Goal: Task Accomplishment & Management: Complete application form

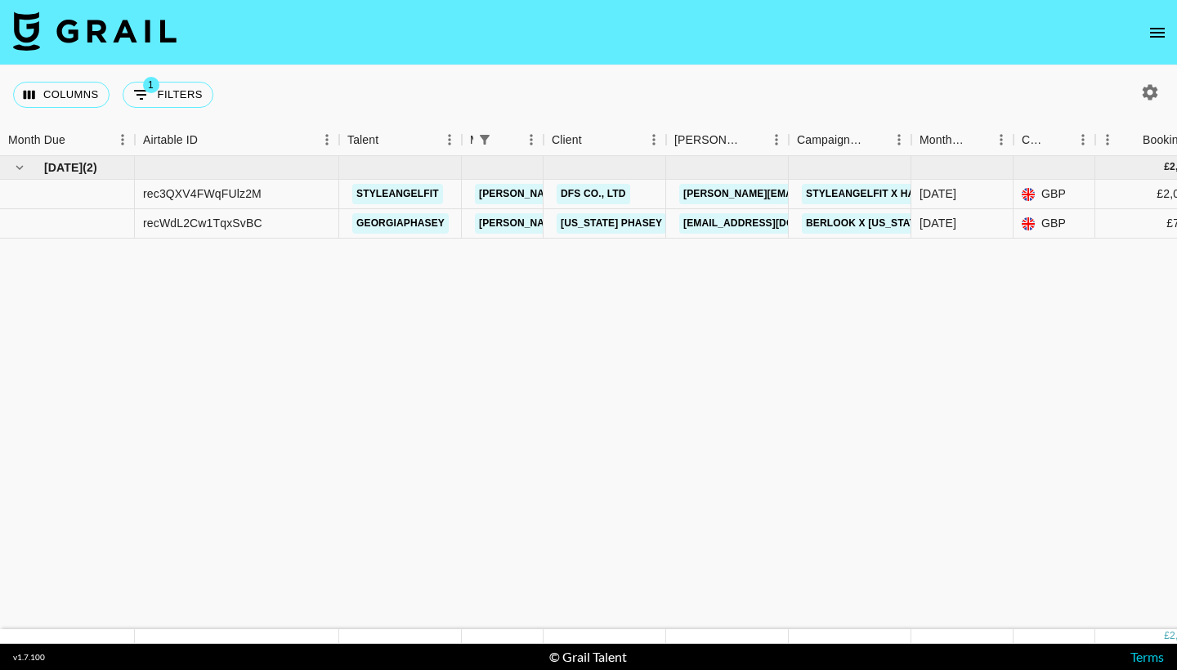
click at [1159, 37] on icon "open drawer" at bounding box center [1157, 33] width 15 height 10
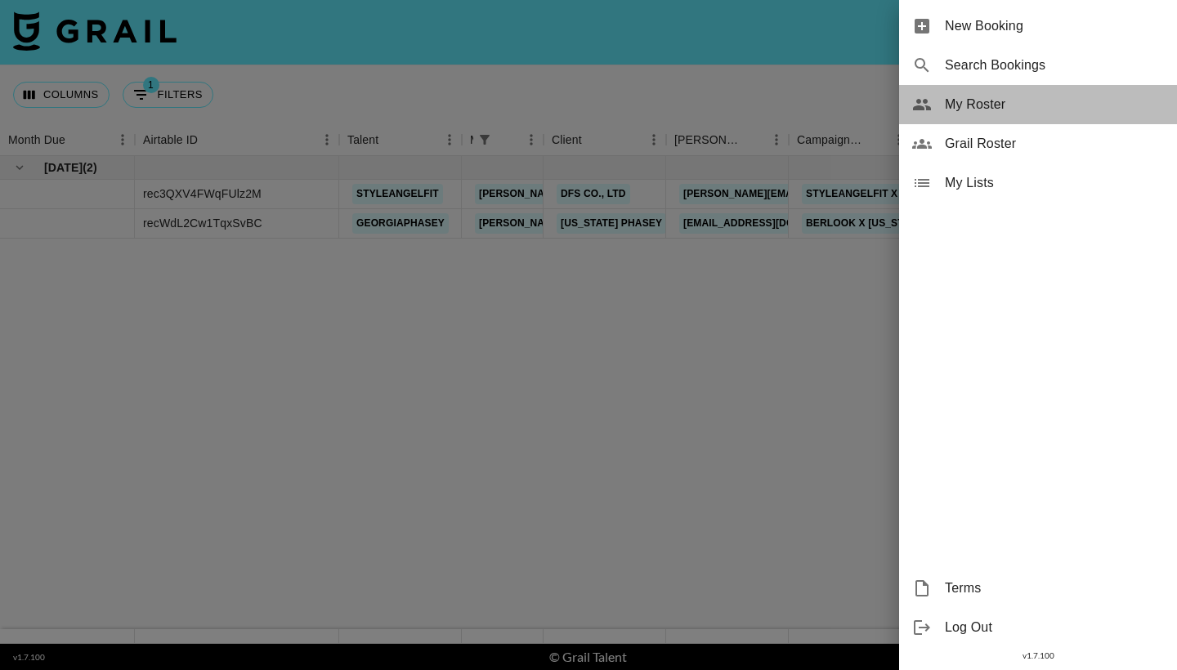
click at [994, 105] on span "My Roster" at bounding box center [1054, 105] width 219 height 20
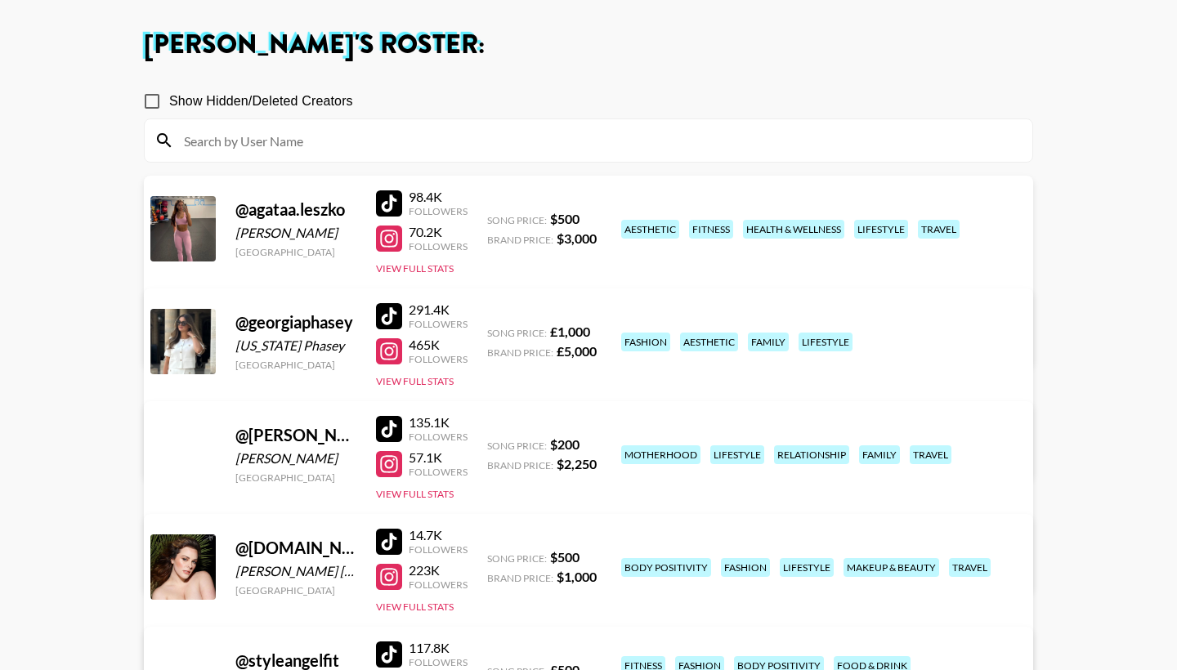
scroll to position [82, 0]
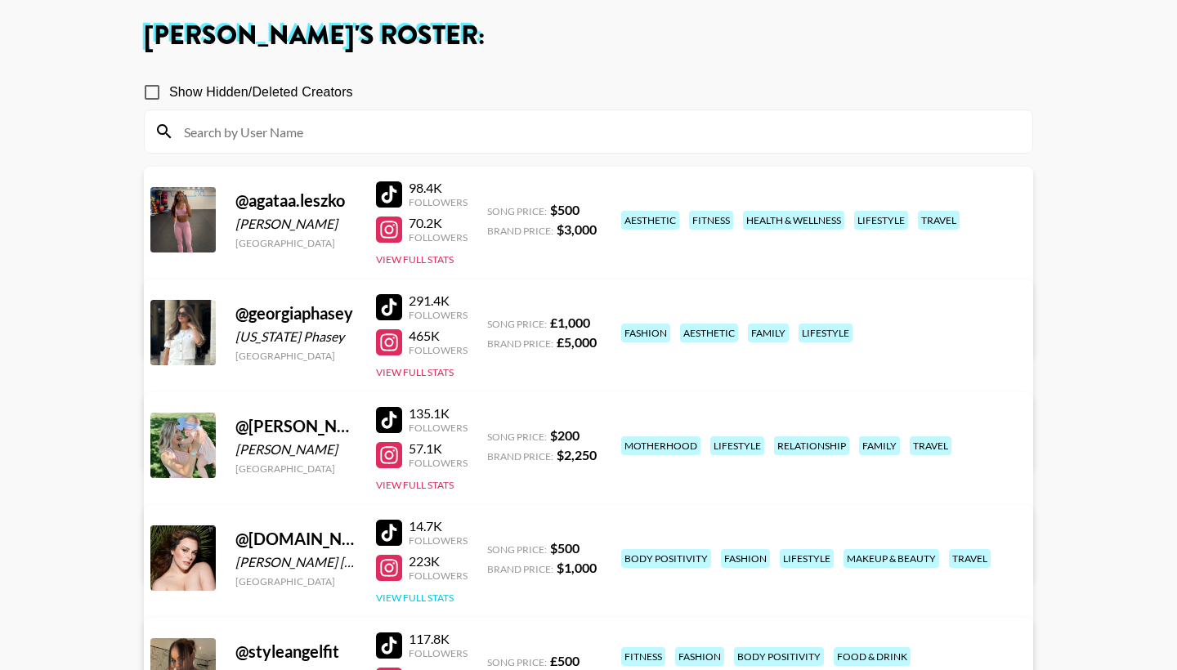
click at [398, 594] on button "View Full Stats" at bounding box center [415, 598] width 78 height 12
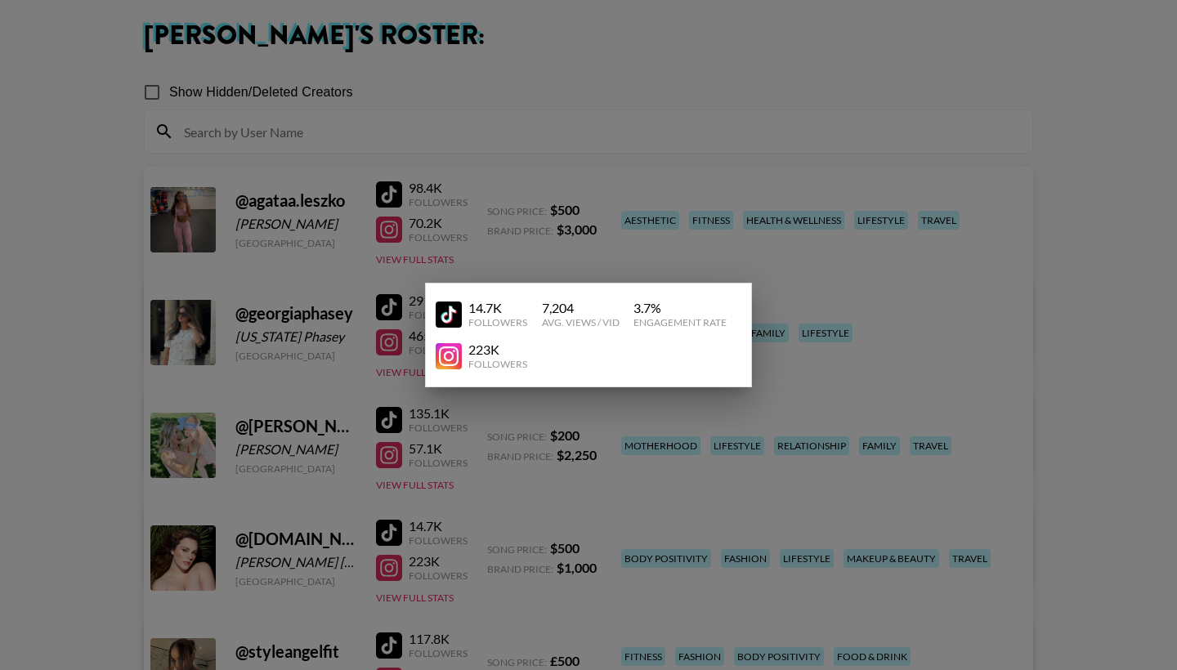
click at [447, 551] on div at bounding box center [588, 335] width 1177 height 670
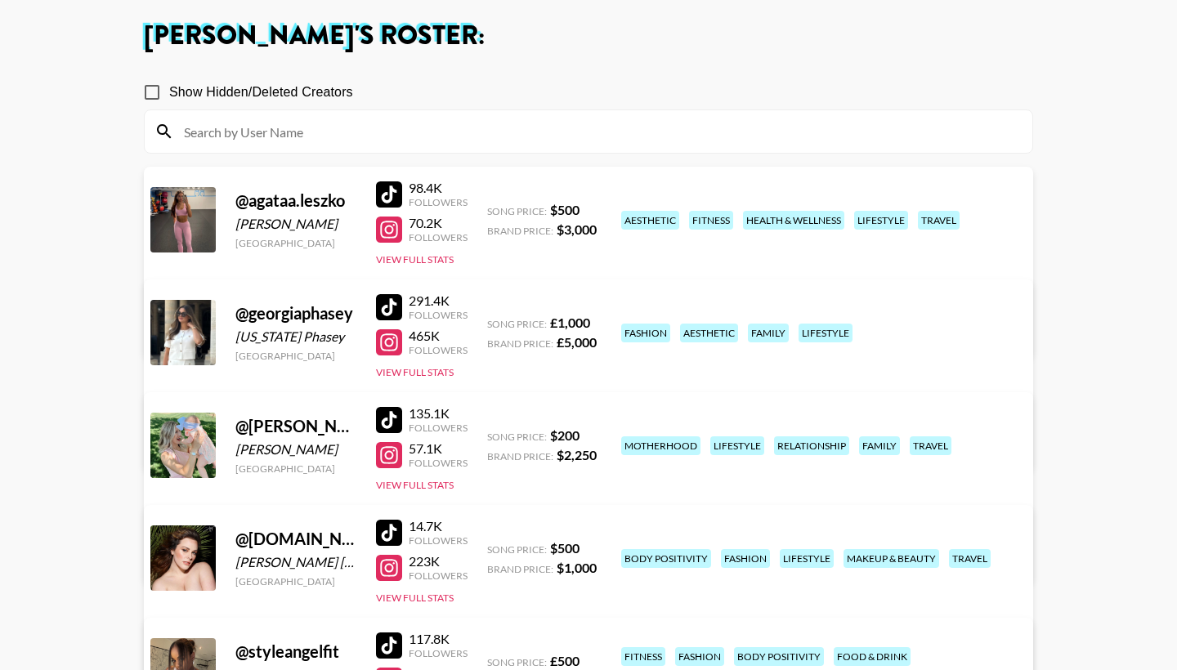
click at [594, 659] on link "View/Edit Details" at bounding box center [383, 667] width 421 height 16
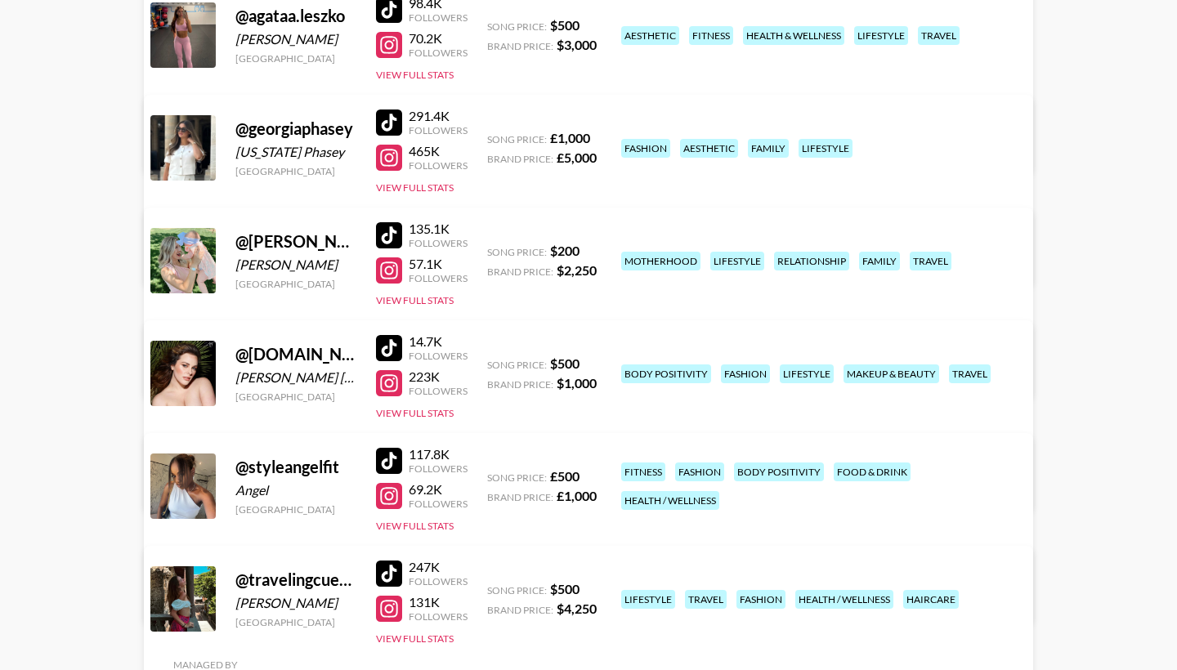
scroll to position [270, 0]
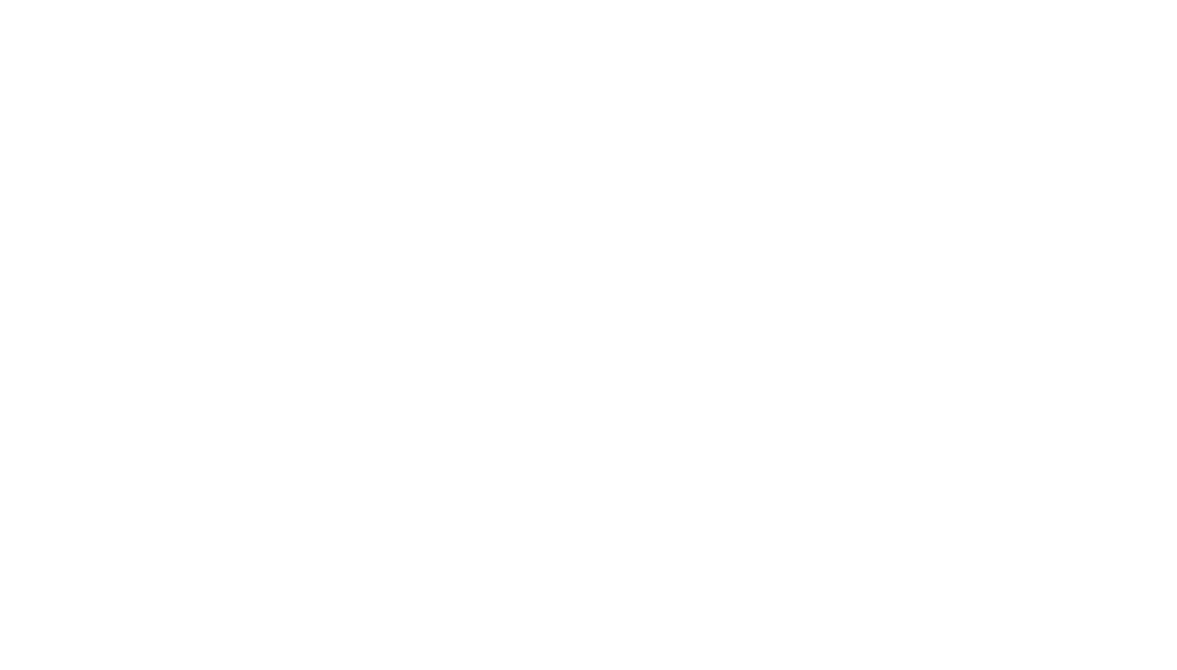
select select "USD"
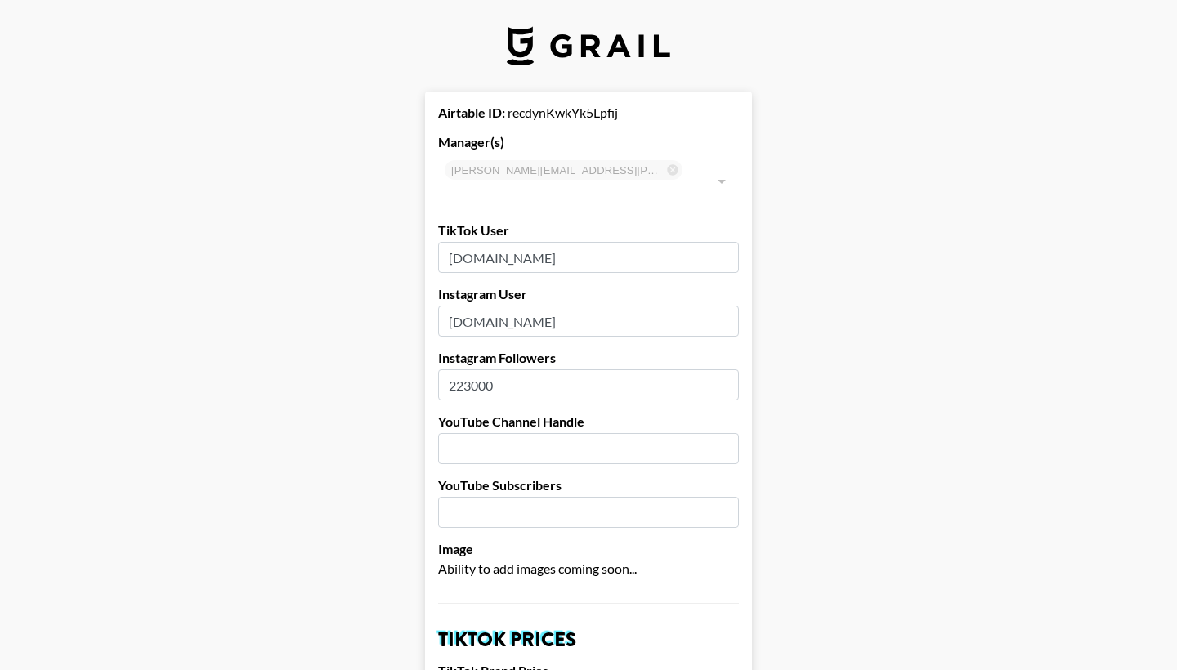
type input "[GEOGRAPHIC_DATA]"
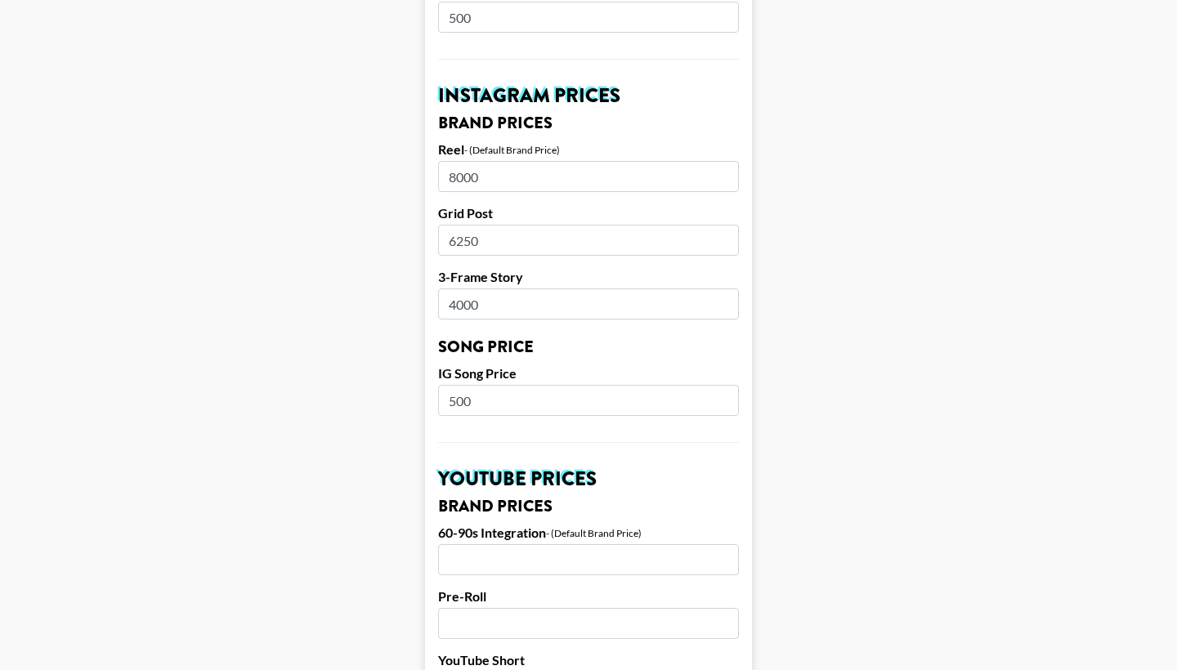
scroll to position [614, 0]
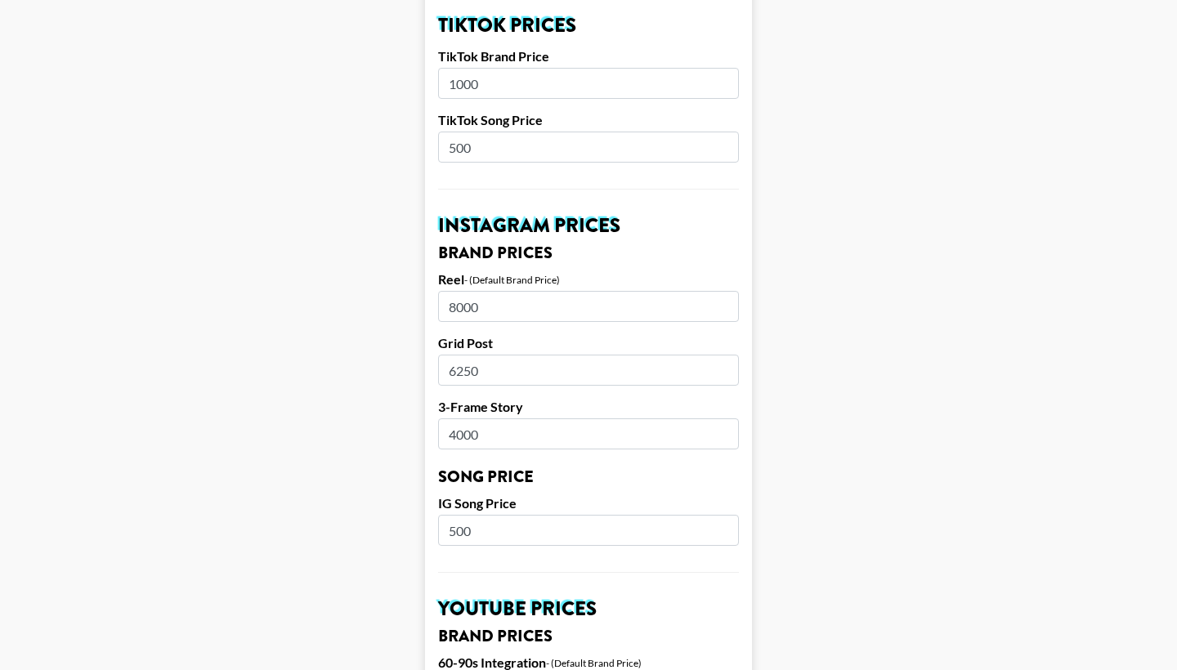
click at [455, 291] on input "8000" at bounding box center [588, 306] width 301 height 31
type input "6000"
click at [455, 355] on input "6250" at bounding box center [588, 370] width 301 height 31
type input "4250"
click at [458, 418] on input "4000" at bounding box center [588, 433] width 301 height 31
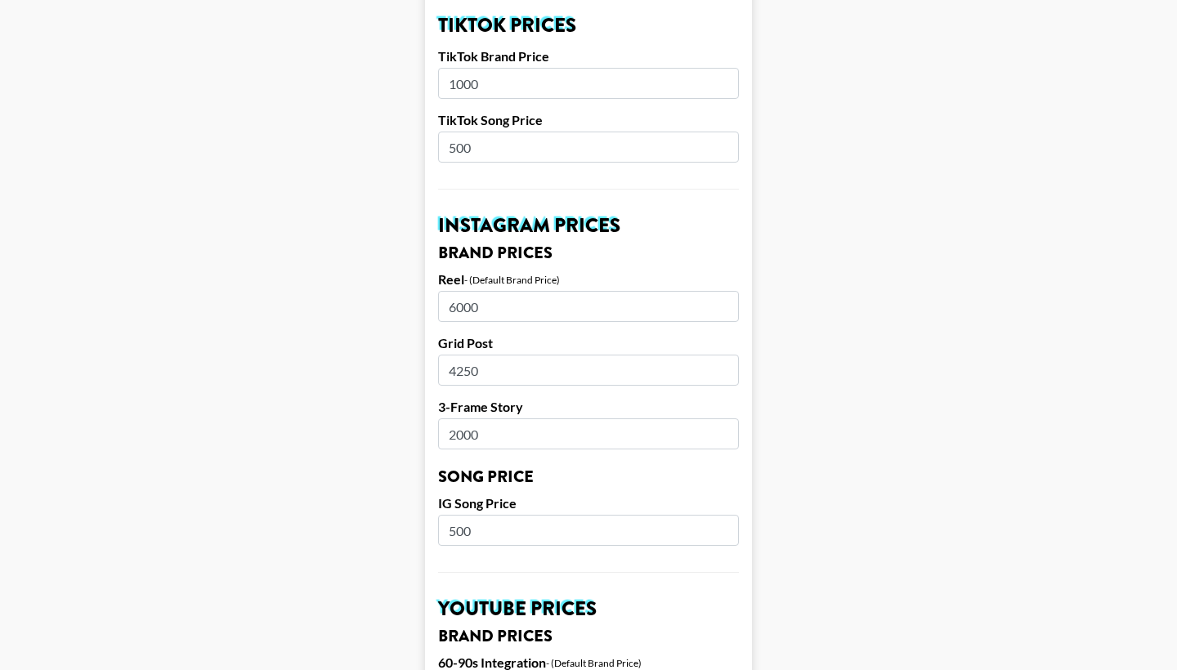
type input "2000"
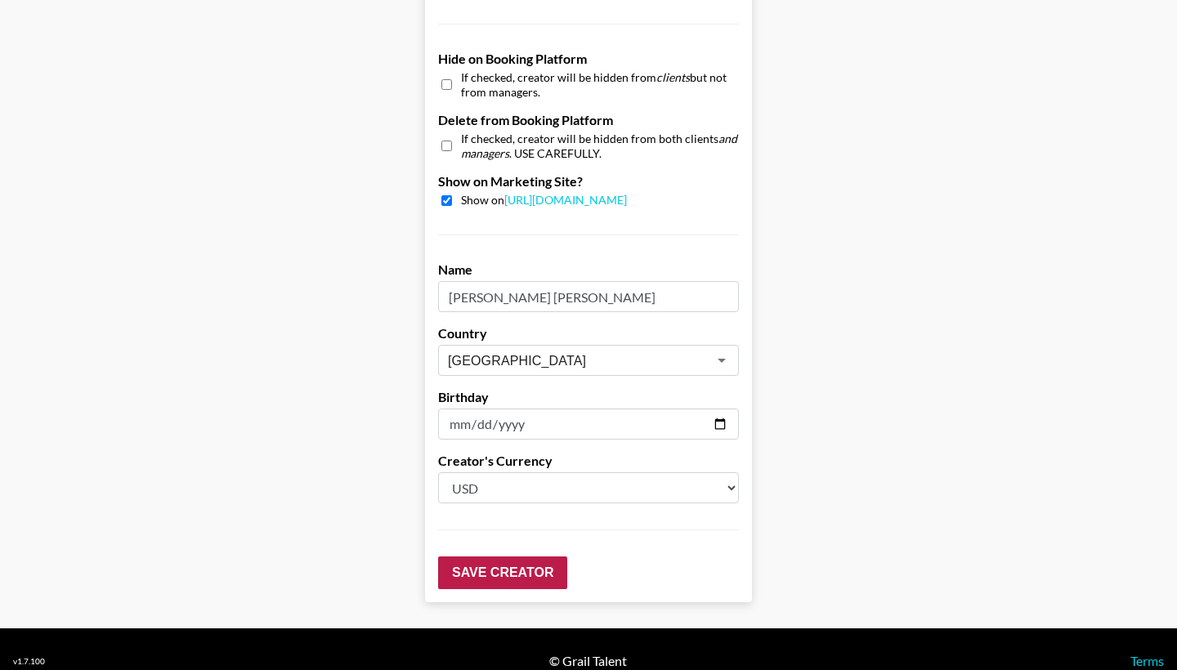
scroll to position [1544, 0]
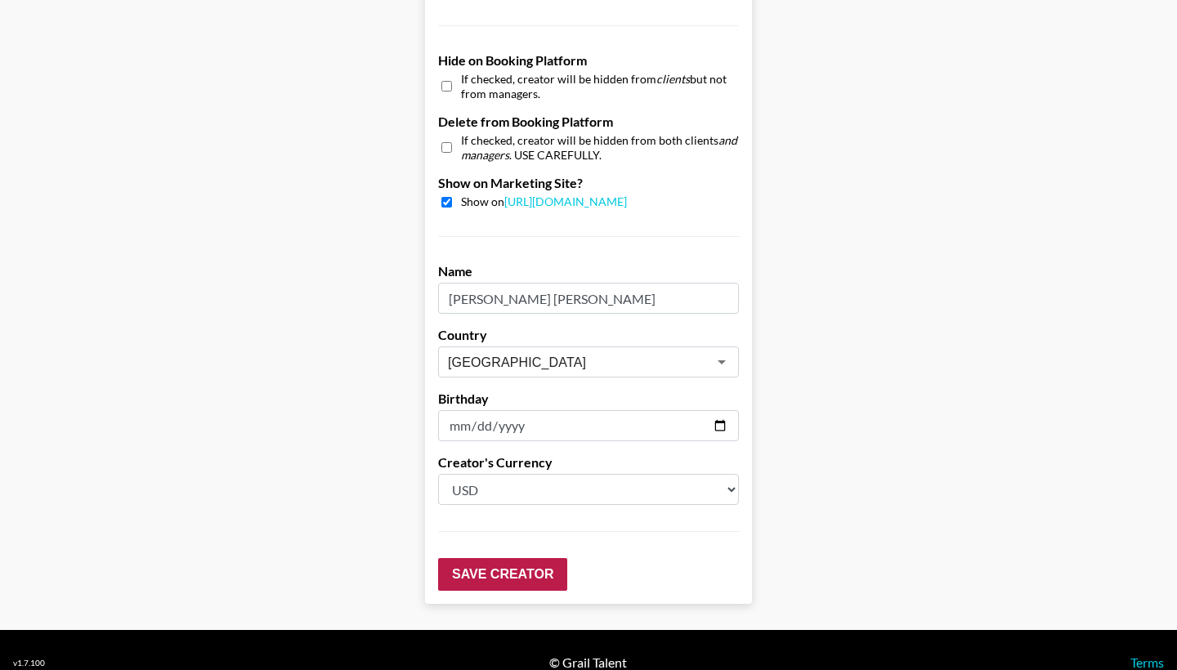
click at [465, 558] on input "Save Creator" at bounding box center [502, 574] width 129 height 33
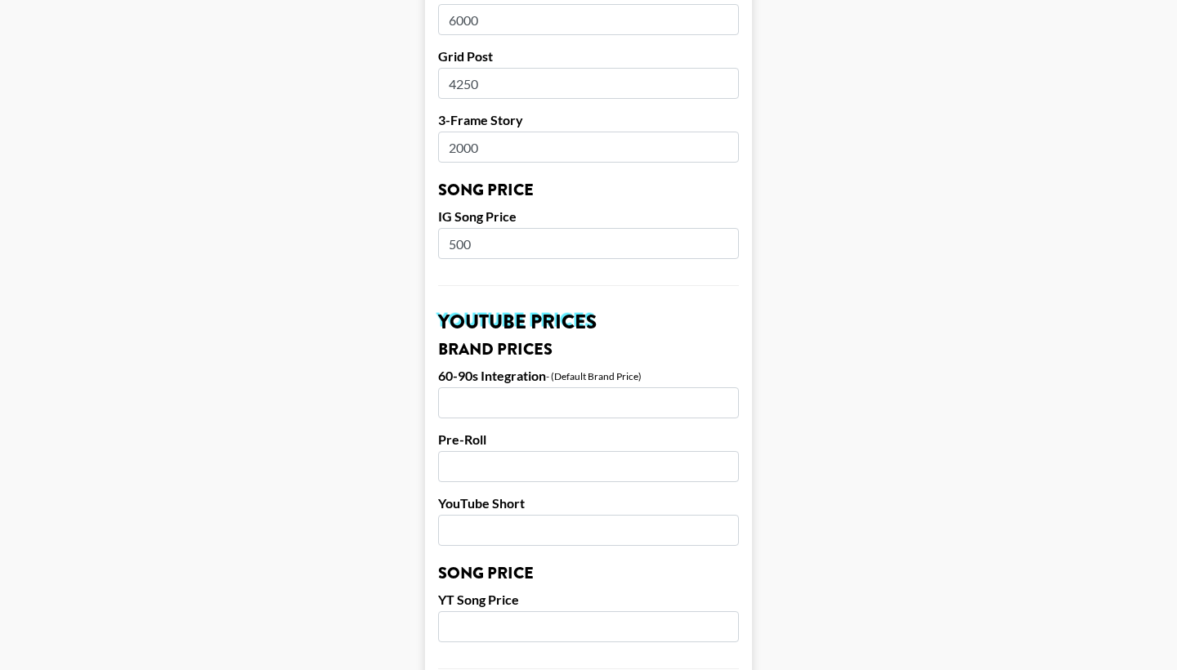
scroll to position [757, 0]
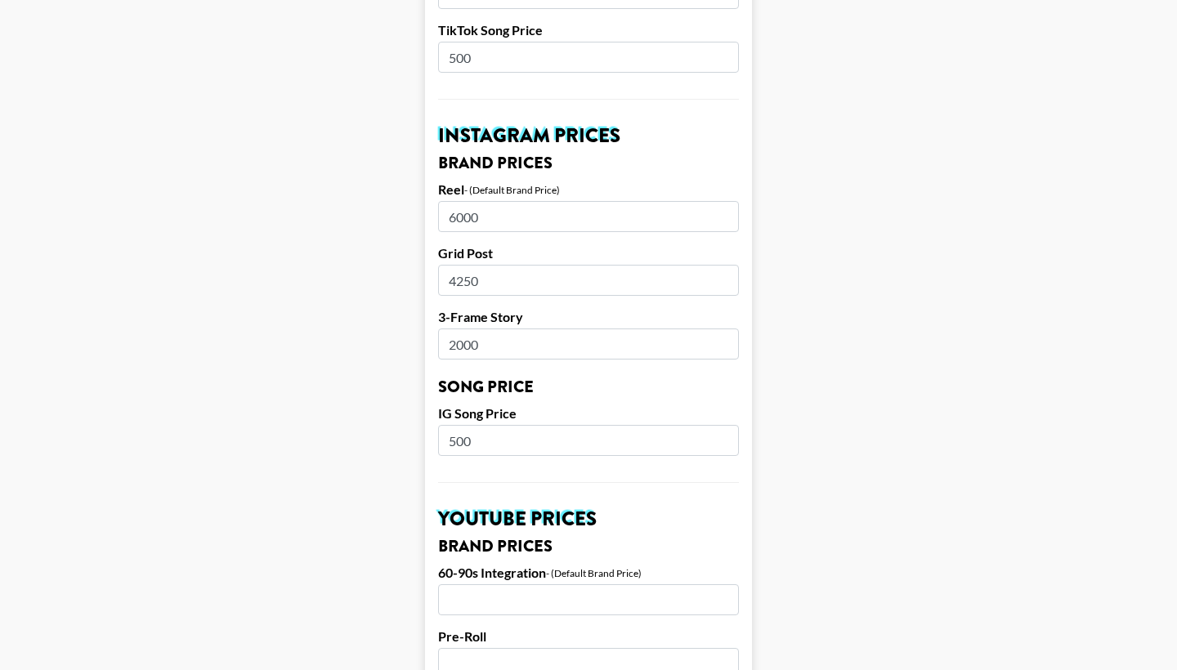
click at [453, 201] on input "6000" at bounding box center [588, 216] width 301 height 31
type input "5000"
click at [457, 265] on input "4250" at bounding box center [588, 280] width 301 height 31
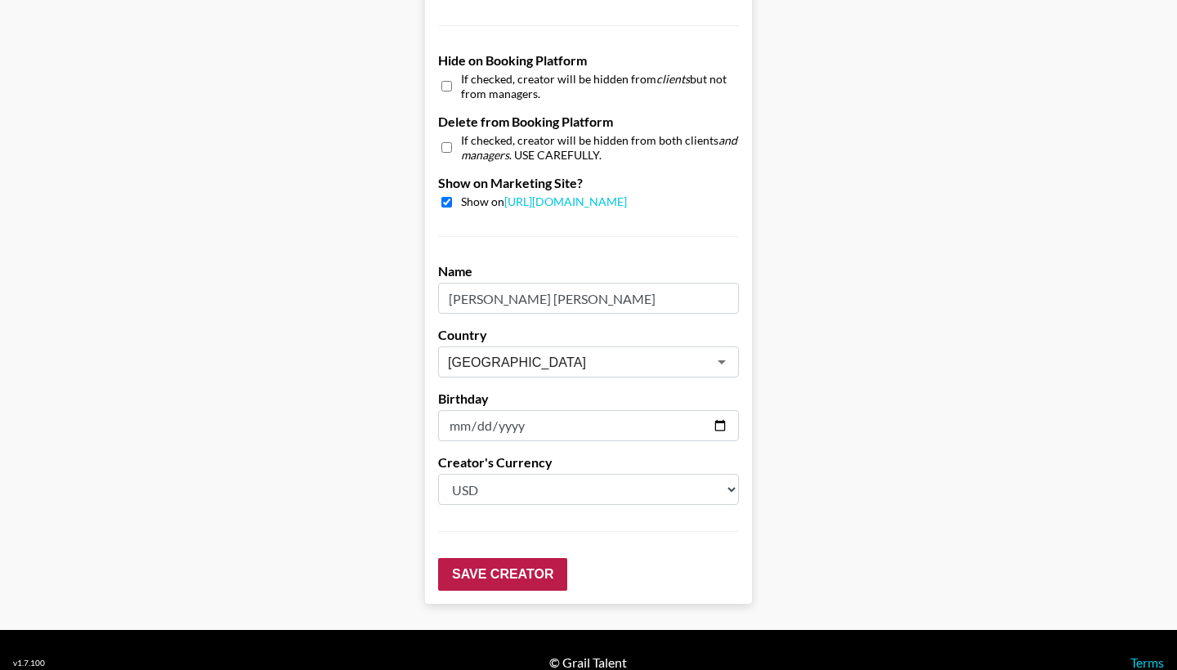
type input "3250"
click at [498, 558] on input "Save Creator" at bounding box center [502, 574] width 129 height 33
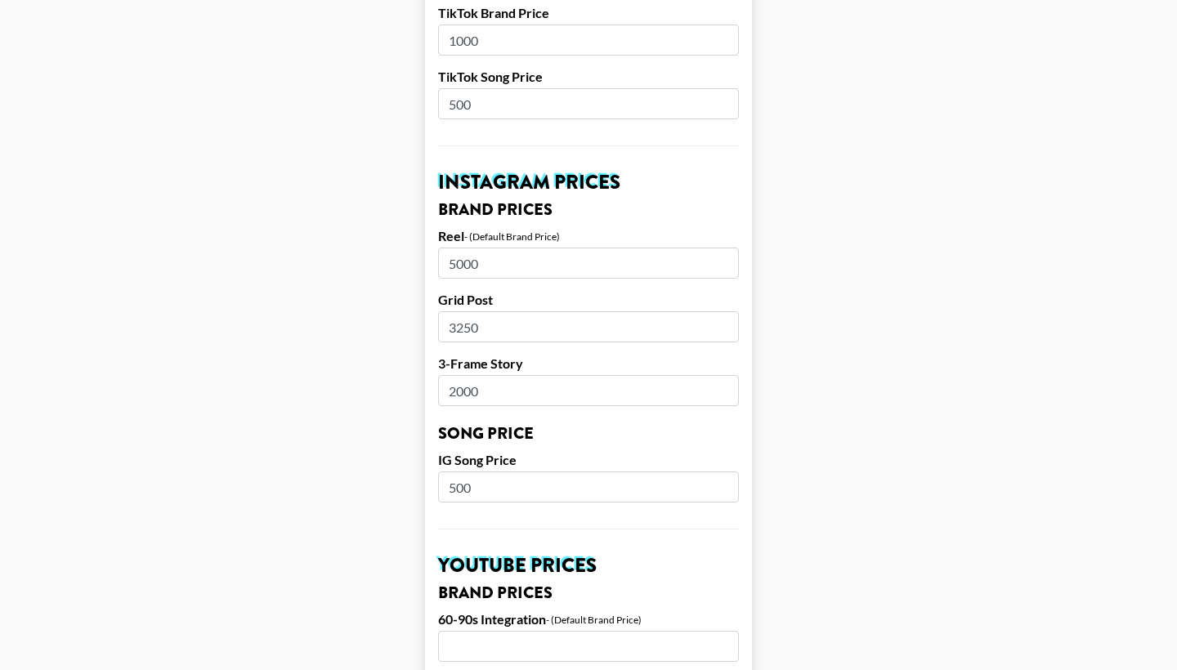
scroll to position [789, 0]
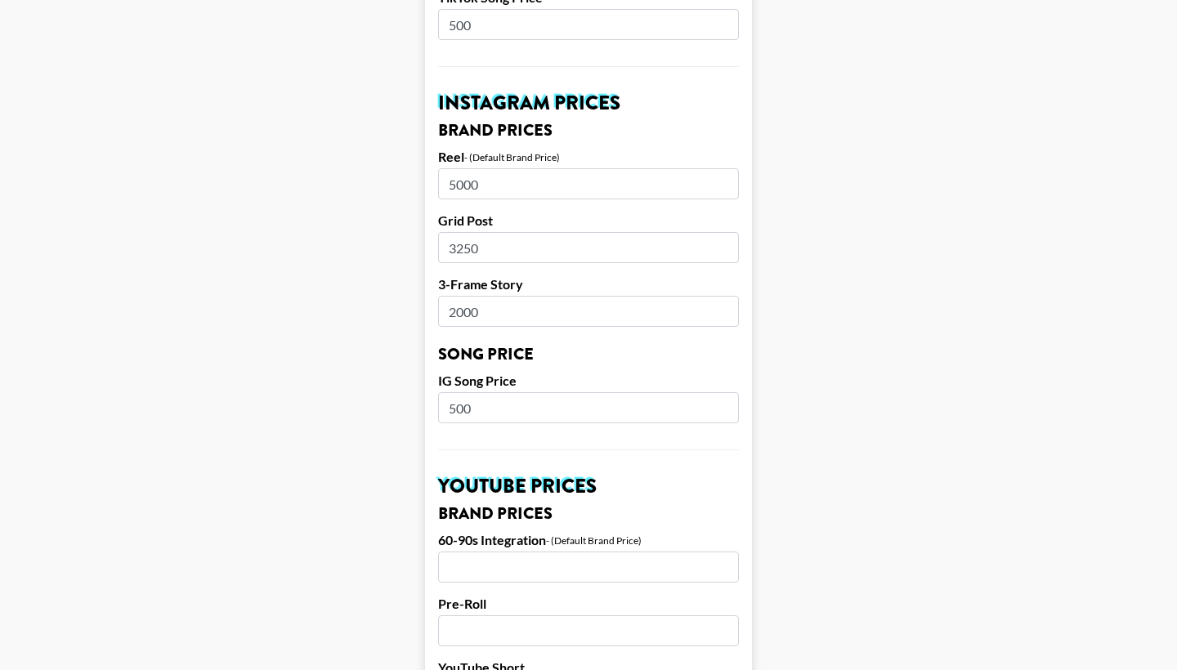
click at [458, 296] on input "2000" at bounding box center [588, 311] width 301 height 31
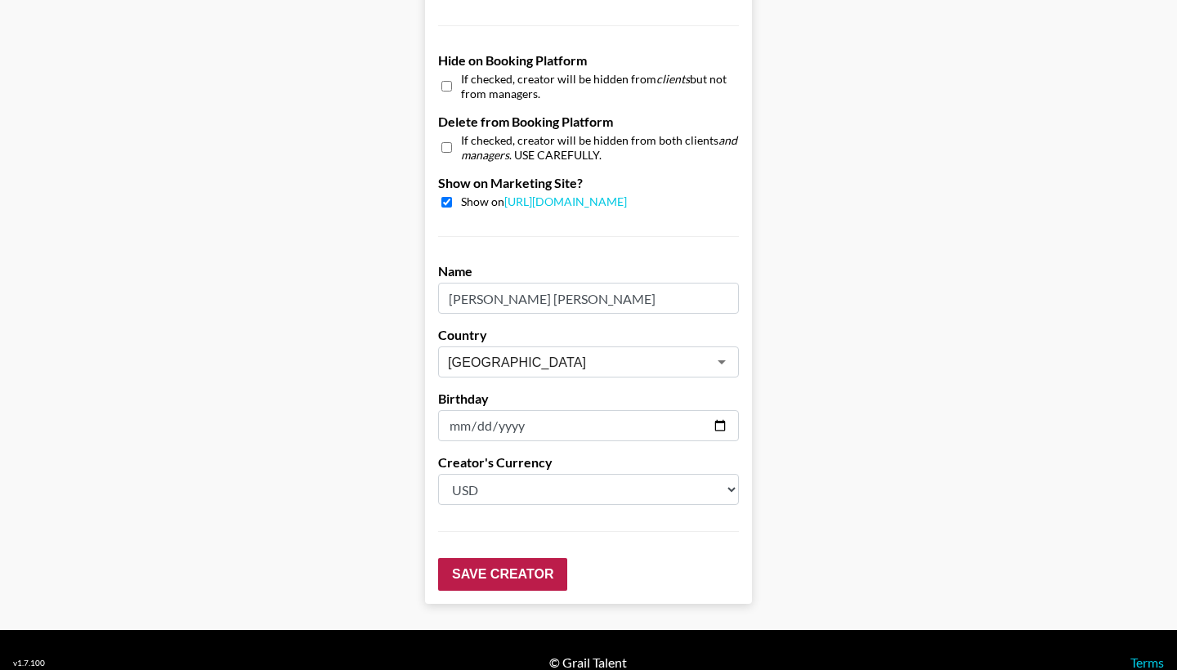
type input "1500"
click at [506, 558] on input "Save Creator" at bounding box center [502, 574] width 129 height 33
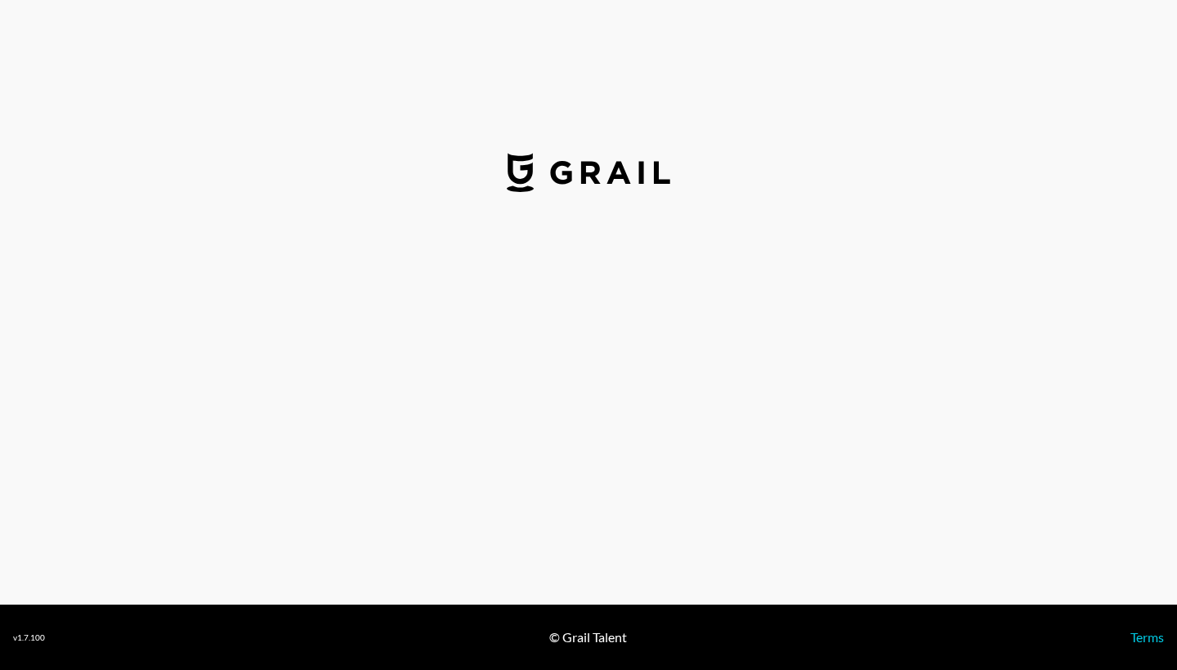
select select "USD"
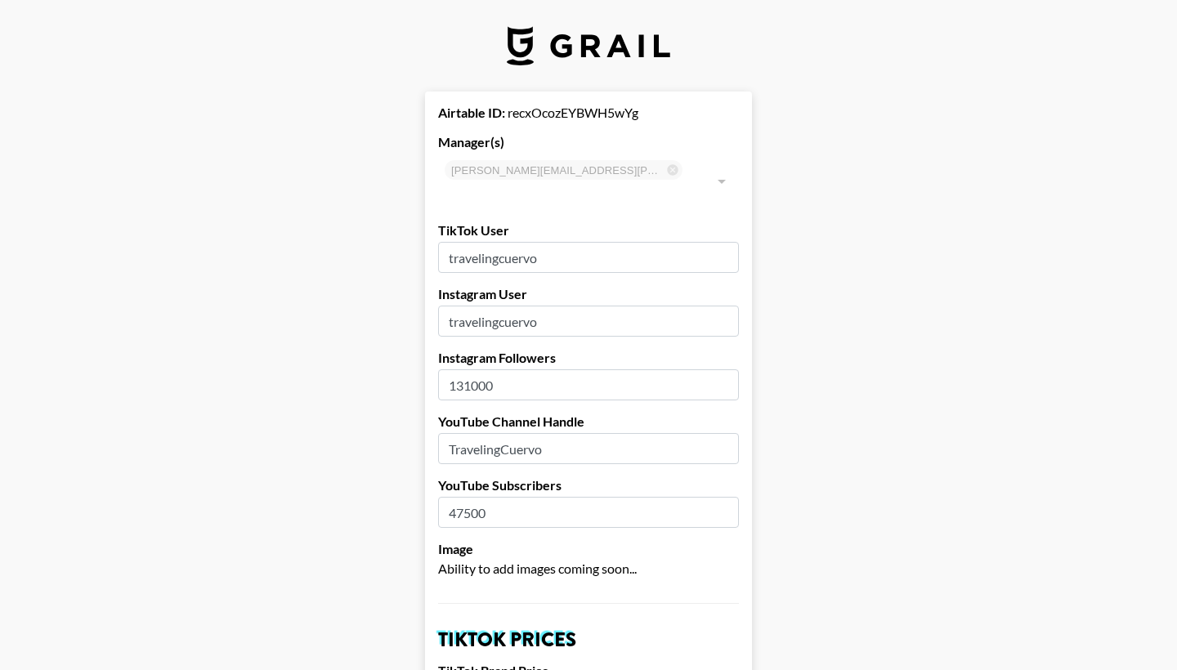
type input "[GEOGRAPHIC_DATA]"
click at [470, 369] on input "131000" at bounding box center [588, 384] width 301 height 31
type input "136000"
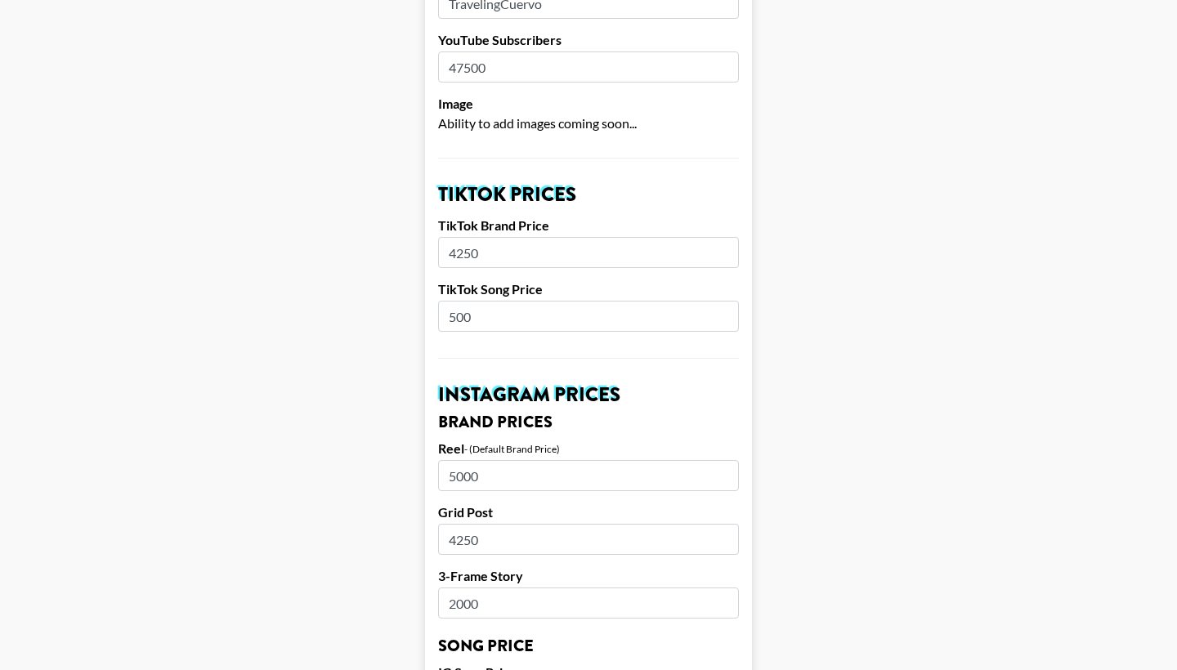
scroll to position [448, 0]
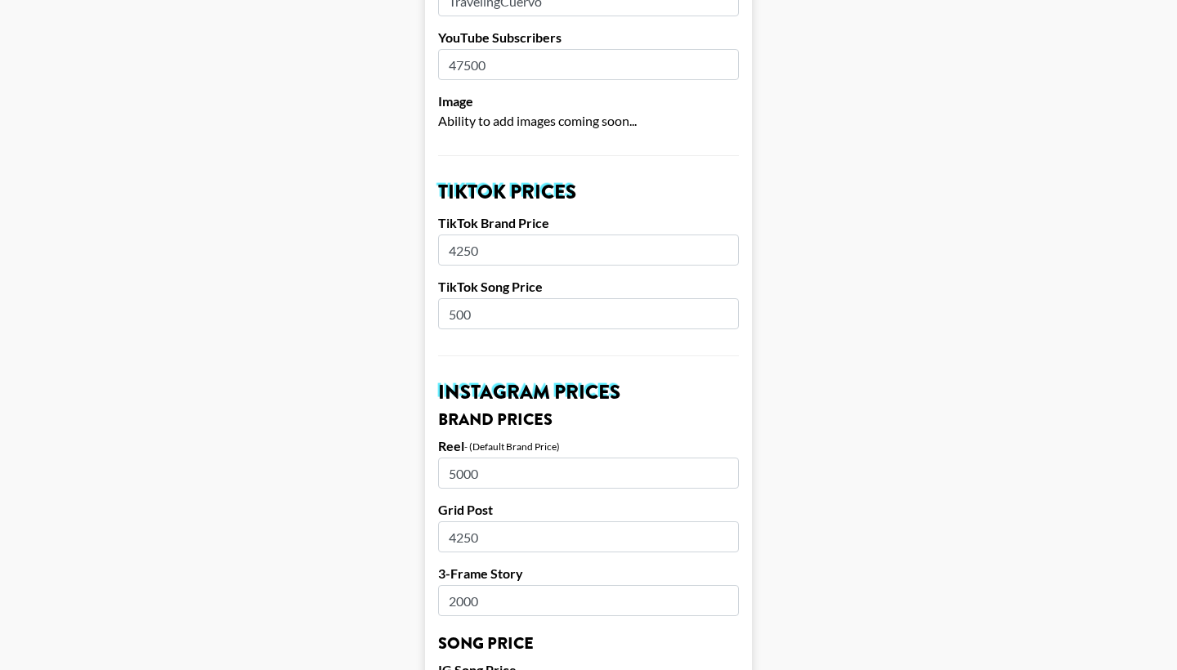
click at [467, 234] on input "4250" at bounding box center [588, 249] width 301 height 31
click at [468, 234] on input "4250" at bounding box center [588, 249] width 301 height 31
type input "4000"
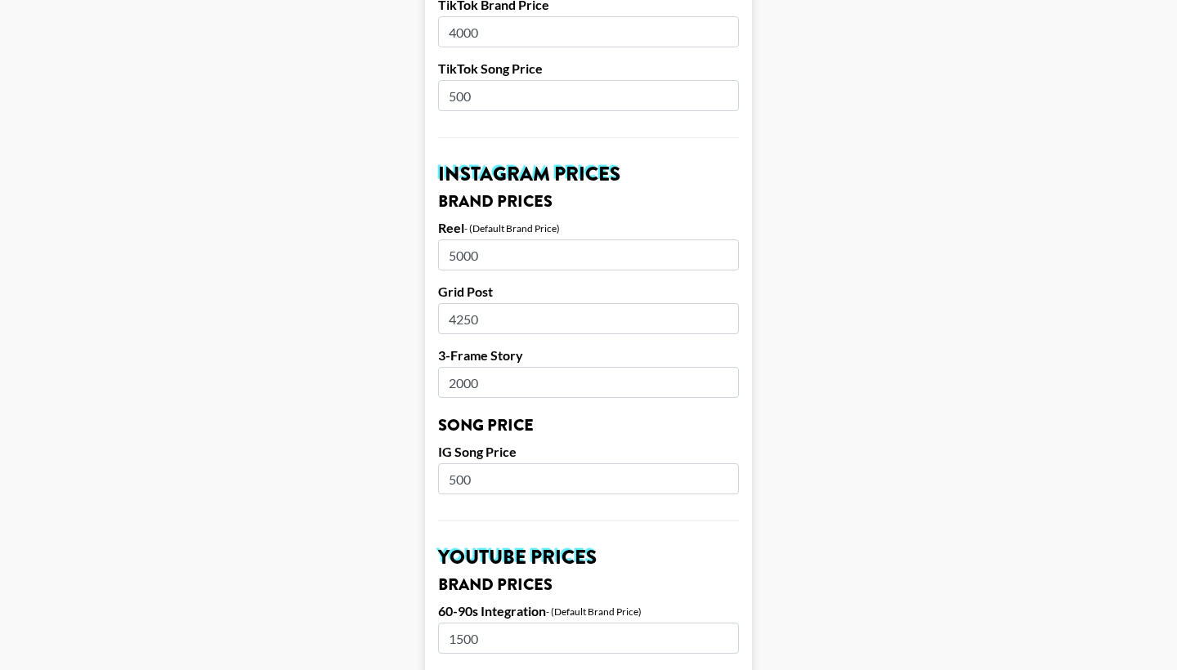
scroll to position [699, 0]
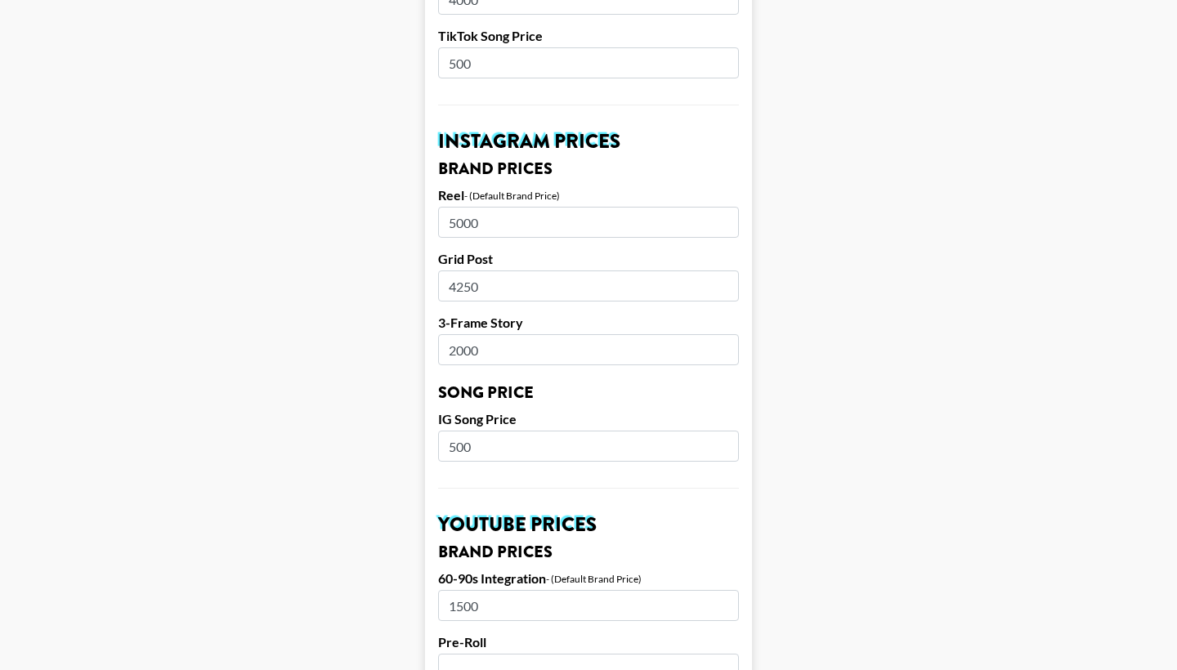
click at [458, 270] on input "4250" at bounding box center [588, 285] width 301 height 31
type input "3250"
click at [456, 207] on input "5000" at bounding box center [588, 222] width 301 height 31
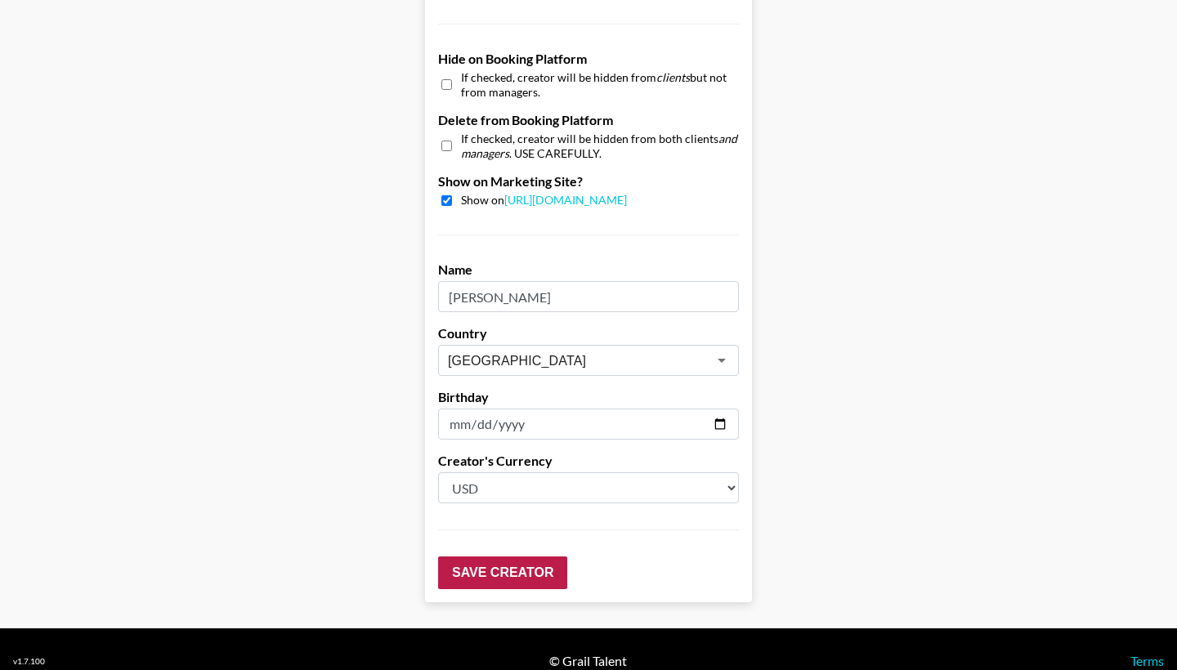
scroll to position [1544, 0]
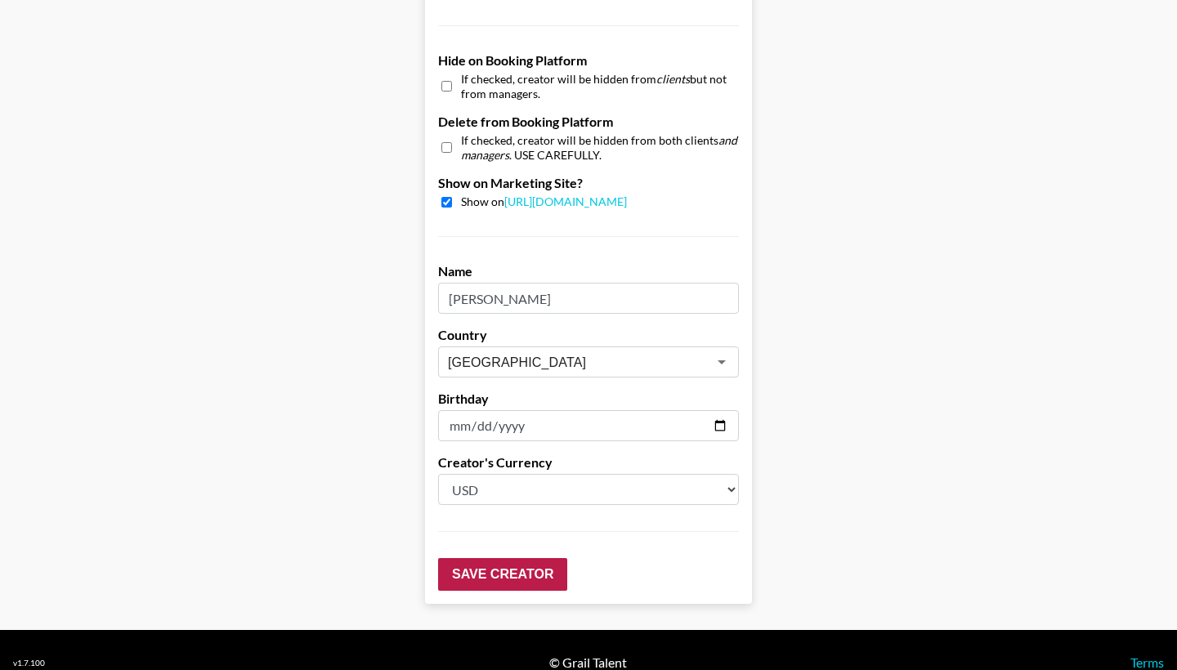
type input "4000"
click at [513, 558] on input "Save Creator" at bounding box center [502, 574] width 129 height 33
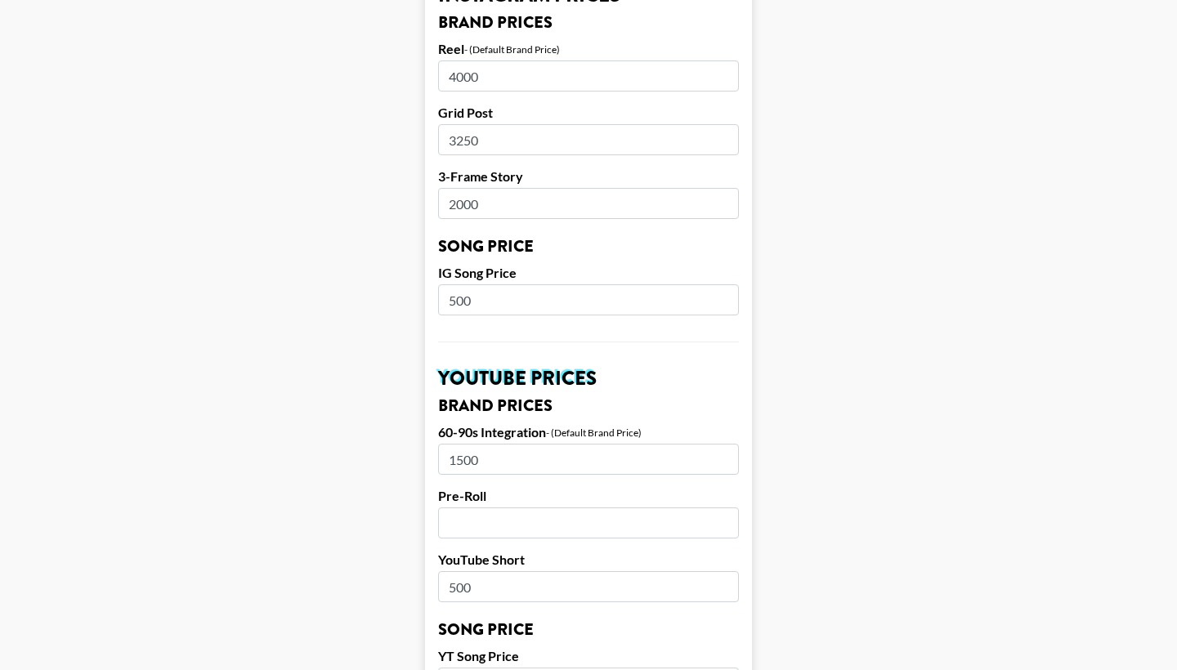
scroll to position [848, 0]
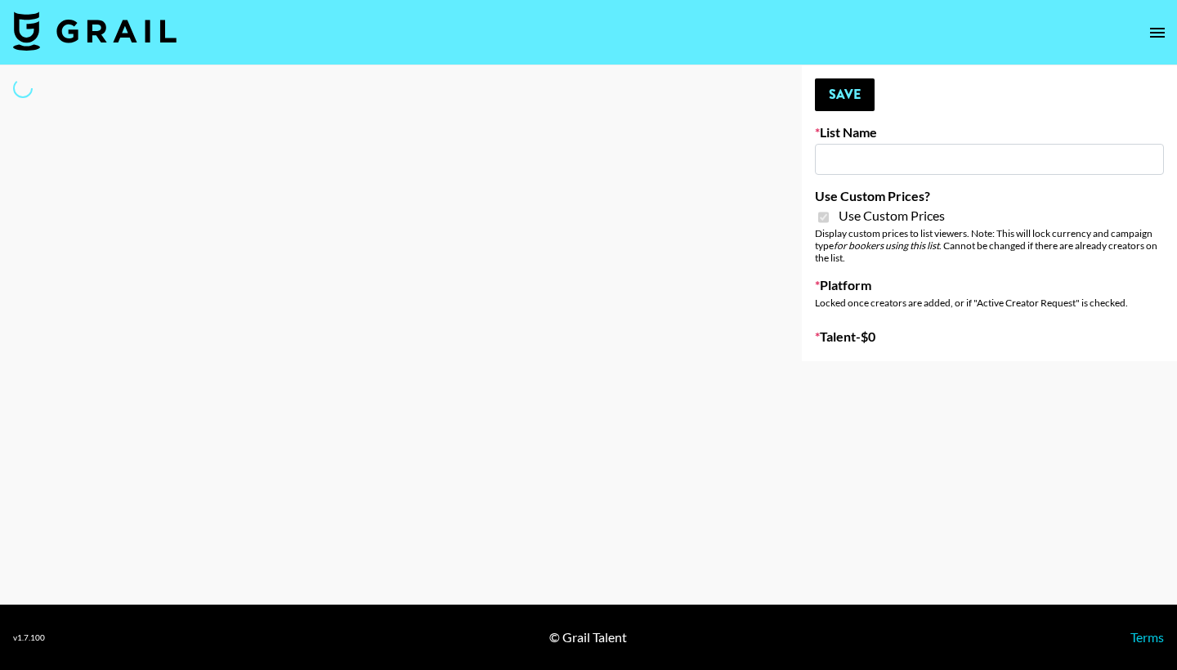
type input "ByHeart (11th Sept)"
checkbox input "true"
select select "Brand"
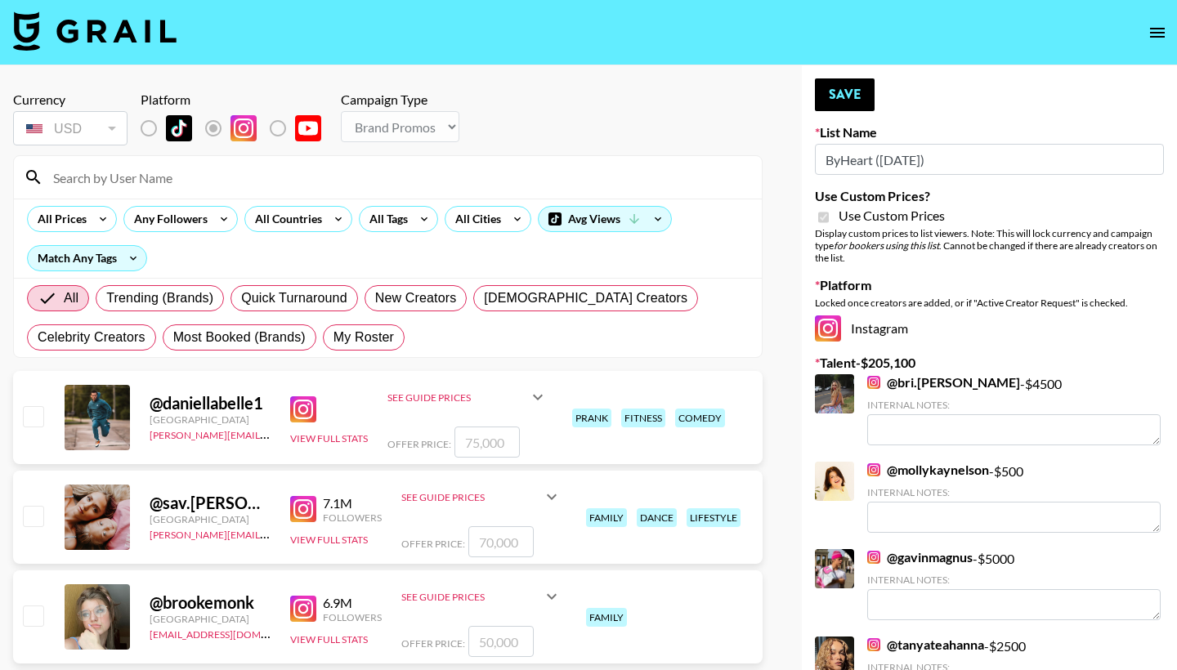
click at [340, 176] on input at bounding box center [397, 177] width 708 height 26
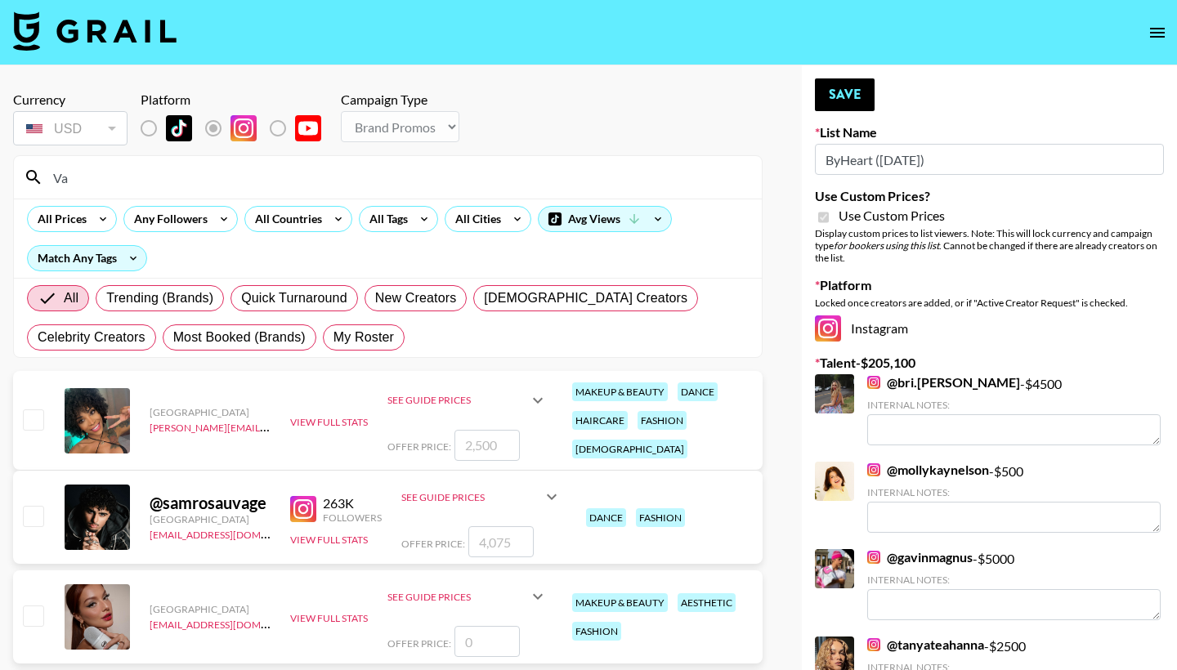
type input "V"
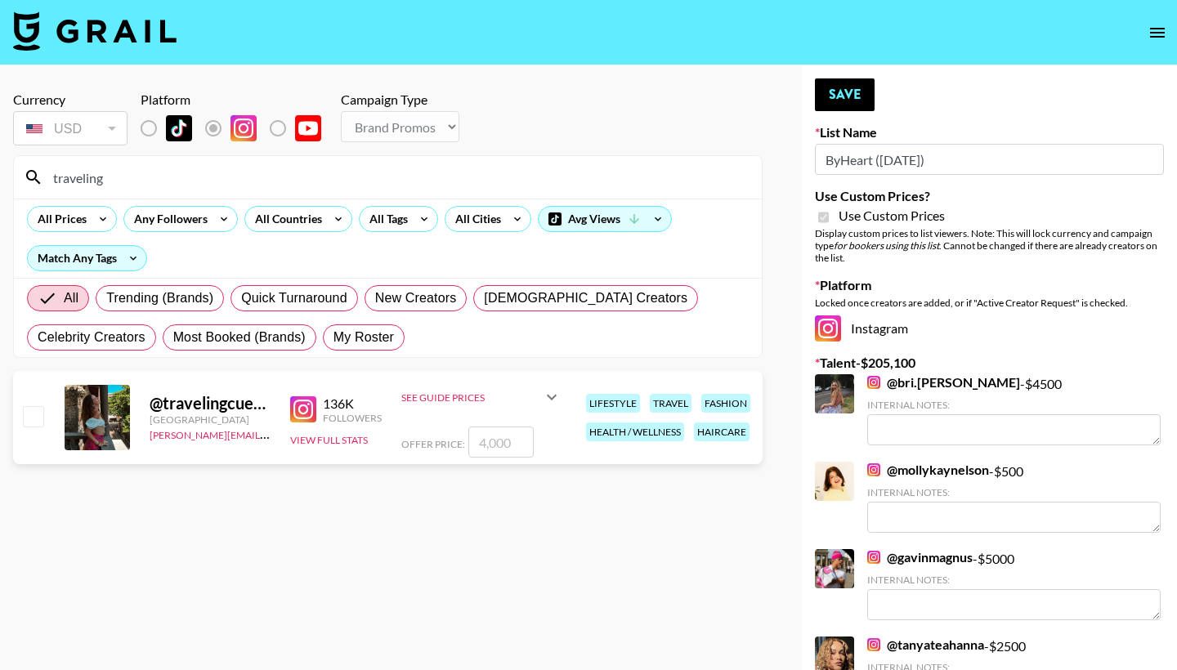
type input "traveling"
click at [33, 418] on input "checkbox" at bounding box center [33, 416] width 20 height 20
checkbox input "true"
type input "4000"
click at [486, 444] on input "4000" at bounding box center [500, 442] width 65 height 31
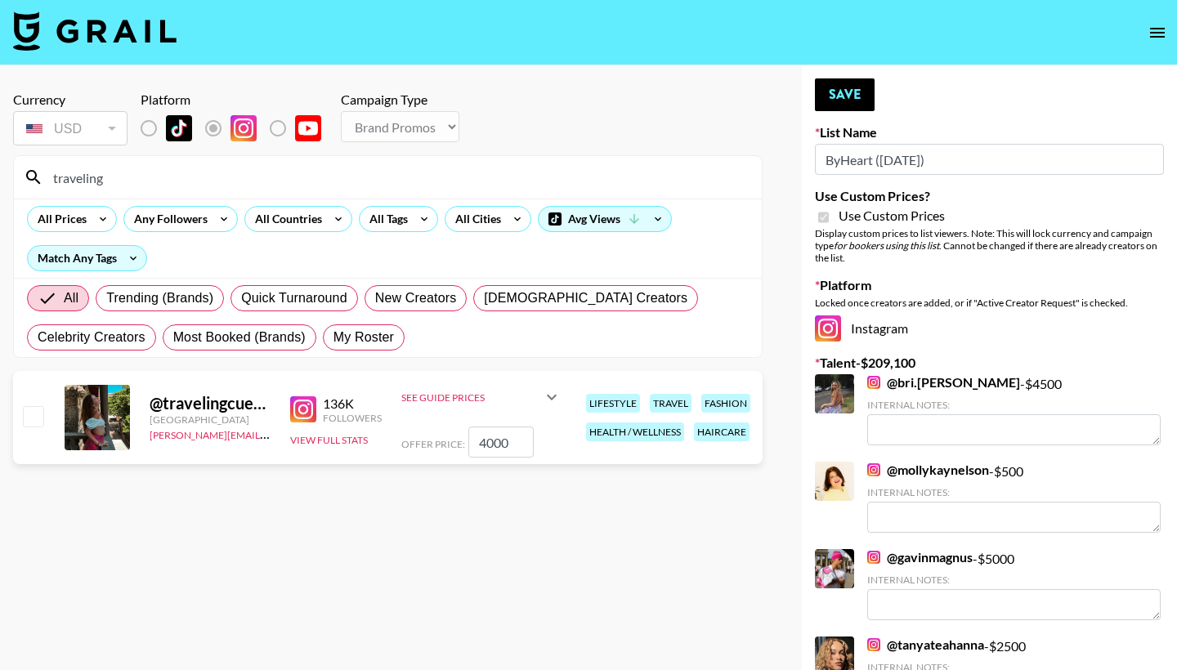
checkbox input "false"
checkbox input "true"
type input "3000"
click at [843, 96] on button "Save" at bounding box center [845, 94] width 60 height 33
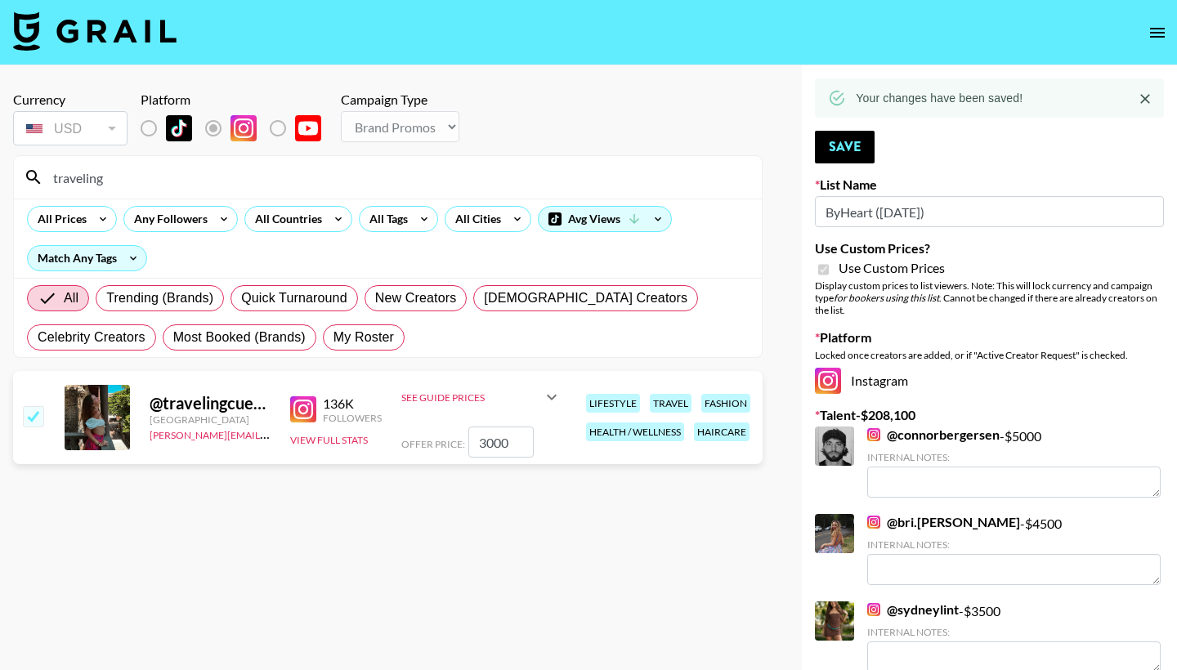
drag, startPoint x: 118, startPoint y: 181, endPoint x: 22, endPoint y: 173, distance: 96.7
click at [22, 173] on div "traveling" at bounding box center [388, 177] width 748 height 42
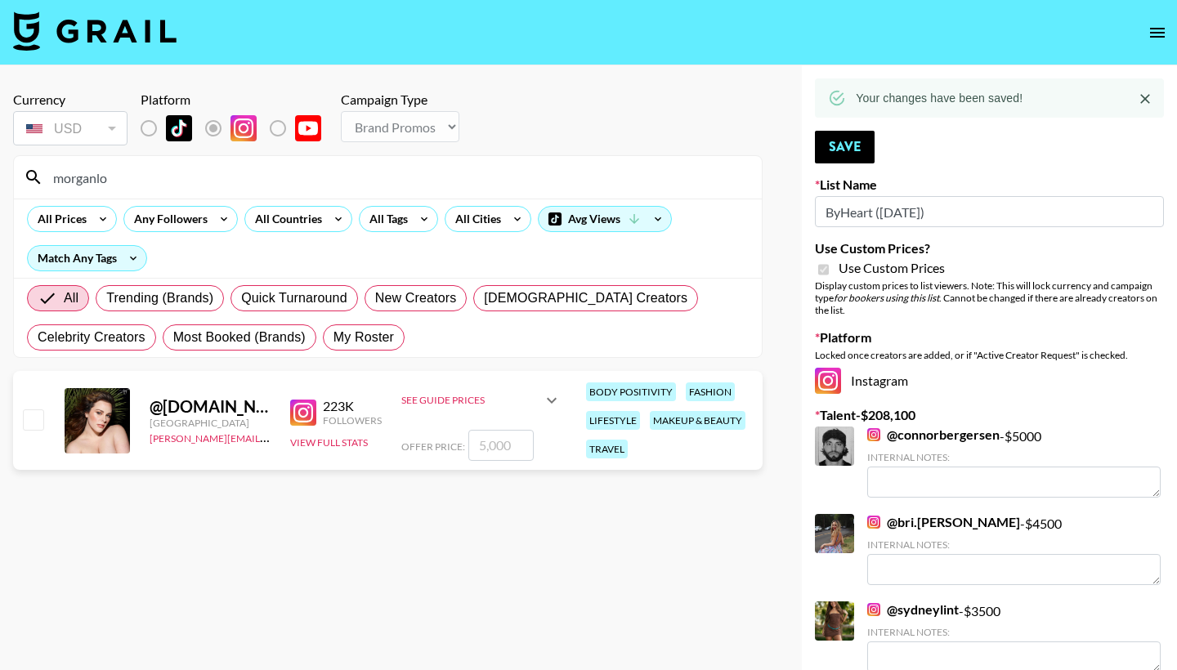
type input "morganlo"
click at [47, 422] on div "@ morganlouise.plus United States avery.holt@grail-talent.com 223K Followers Vi…" at bounding box center [387, 420] width 749 height 99
click at [37, 418] on input "checkbox" at bounding box center [33, 419] width 20 height 20
checkbox input "true"
type input "5000"
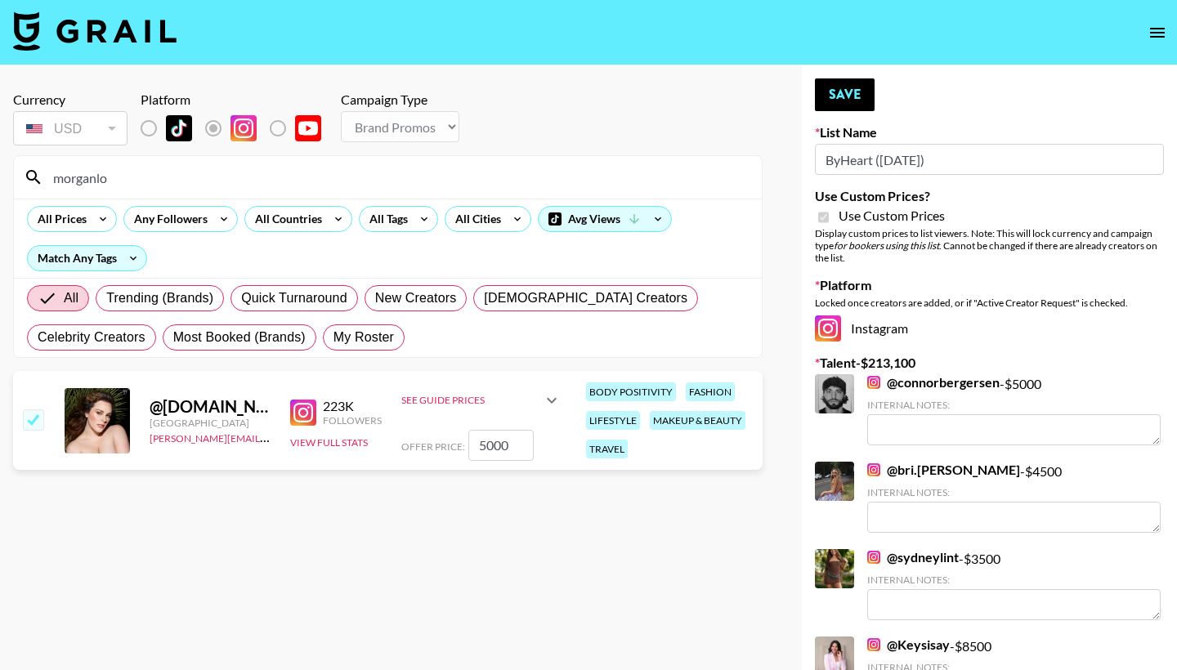
click at [482, 450] on input "5000" at bounding box center [500, 445] width 65 height 31
checkbox input "false"
checkbox input "true"
click at [908, 383] on link "@ connorbergersen" at bounding box center [933, 382] width 132 height 16
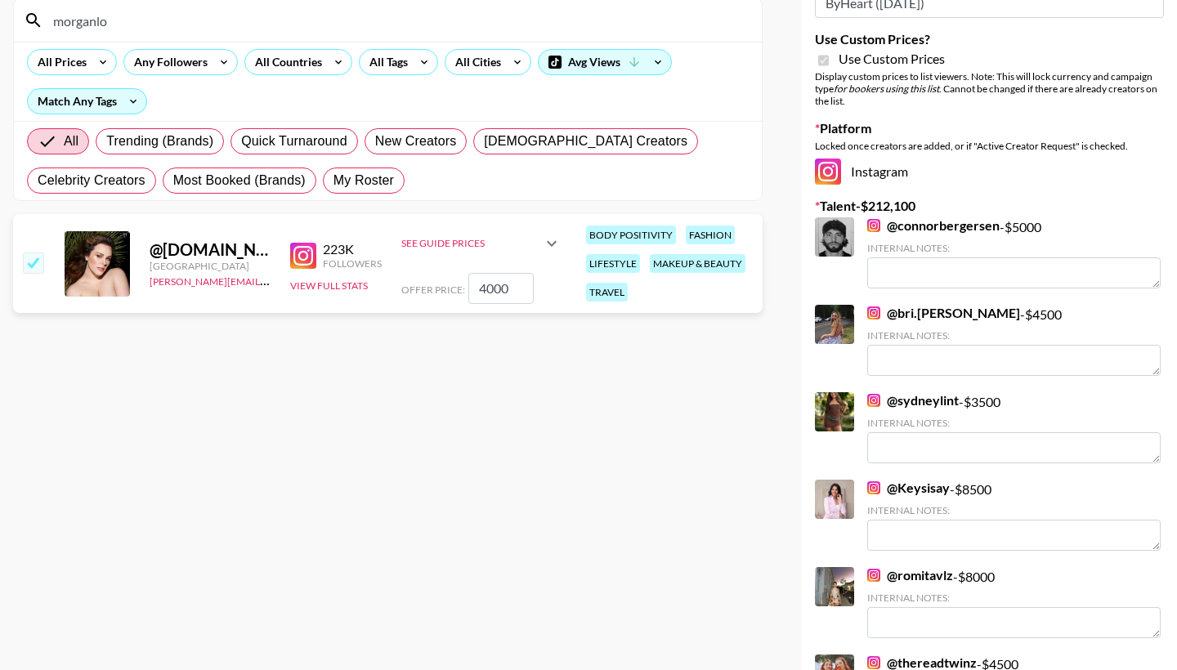
scroll to position [539, 0]
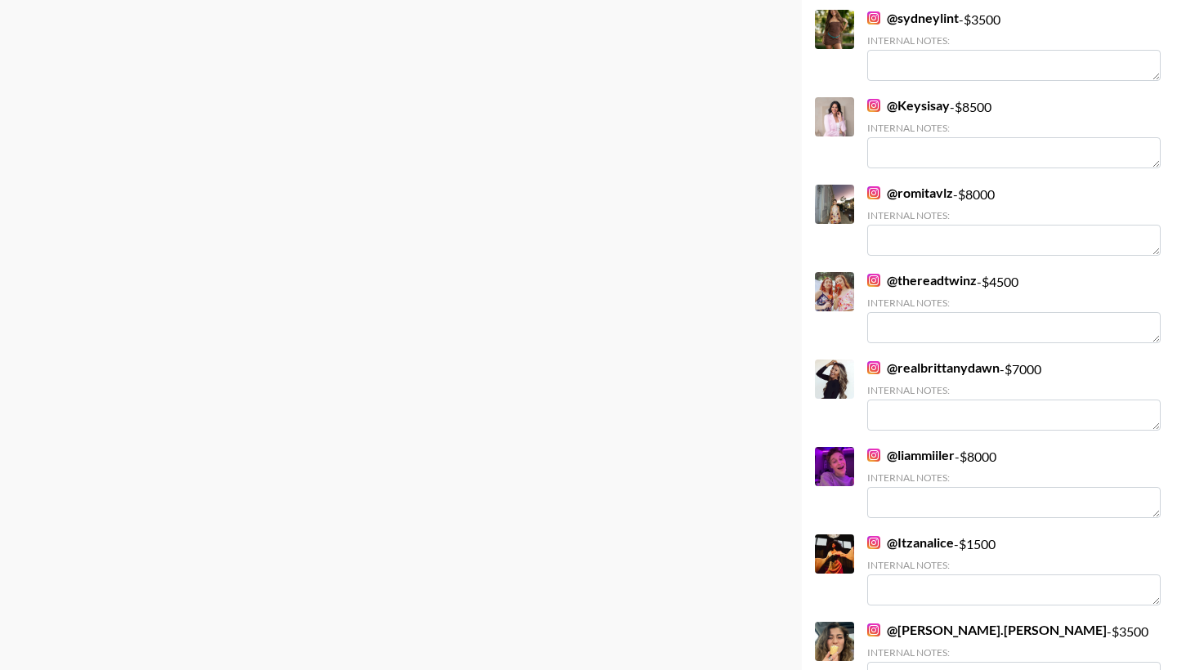
click at [901, 454] on link "@ liammiiler" at bounding box center [910, 455] width 87 height 16
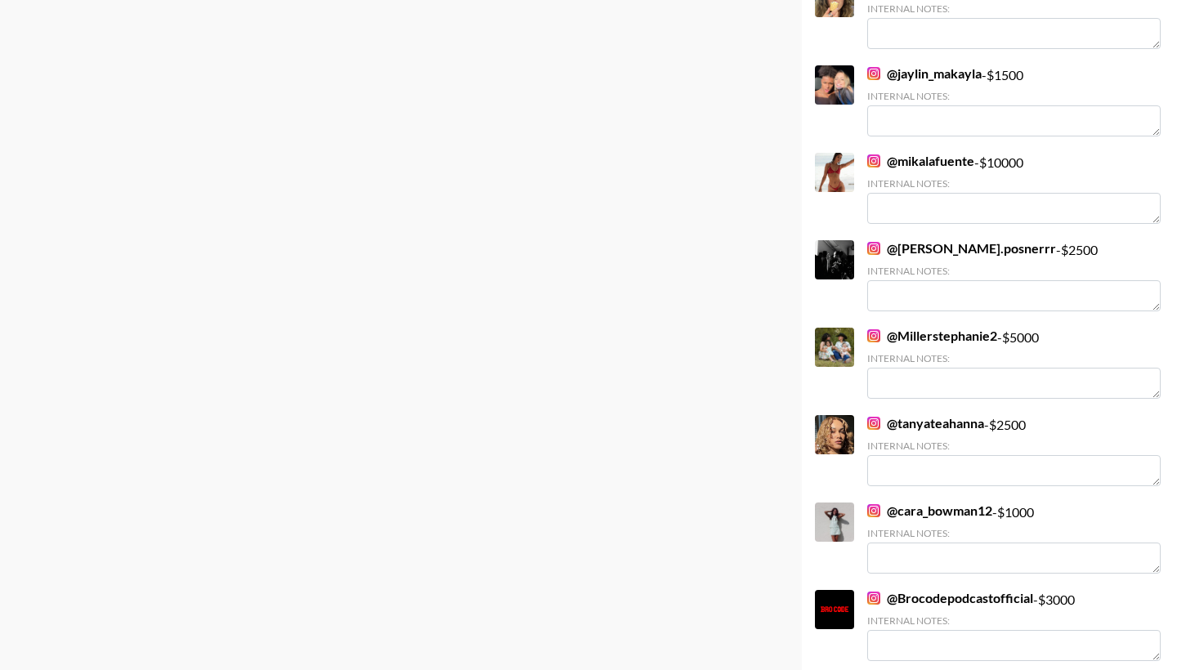
scroll to position [1622, 0]
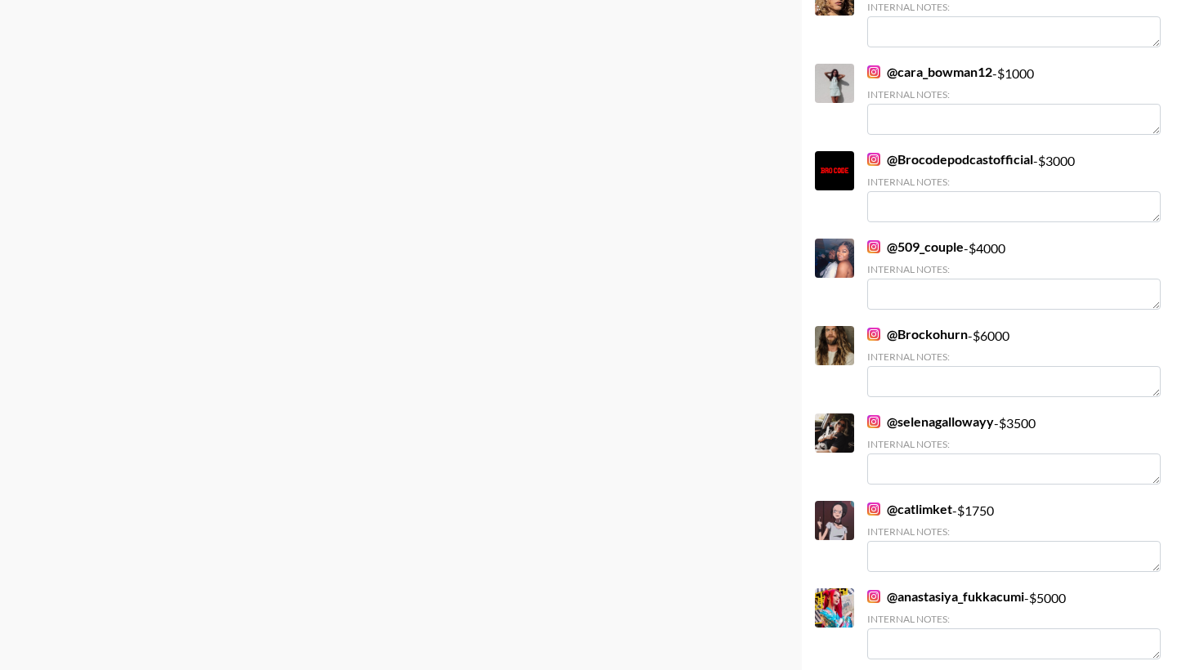
click at [911, 427] on link "@ selenagallowayy" at bounding box center [930, 421] width 127 height 16
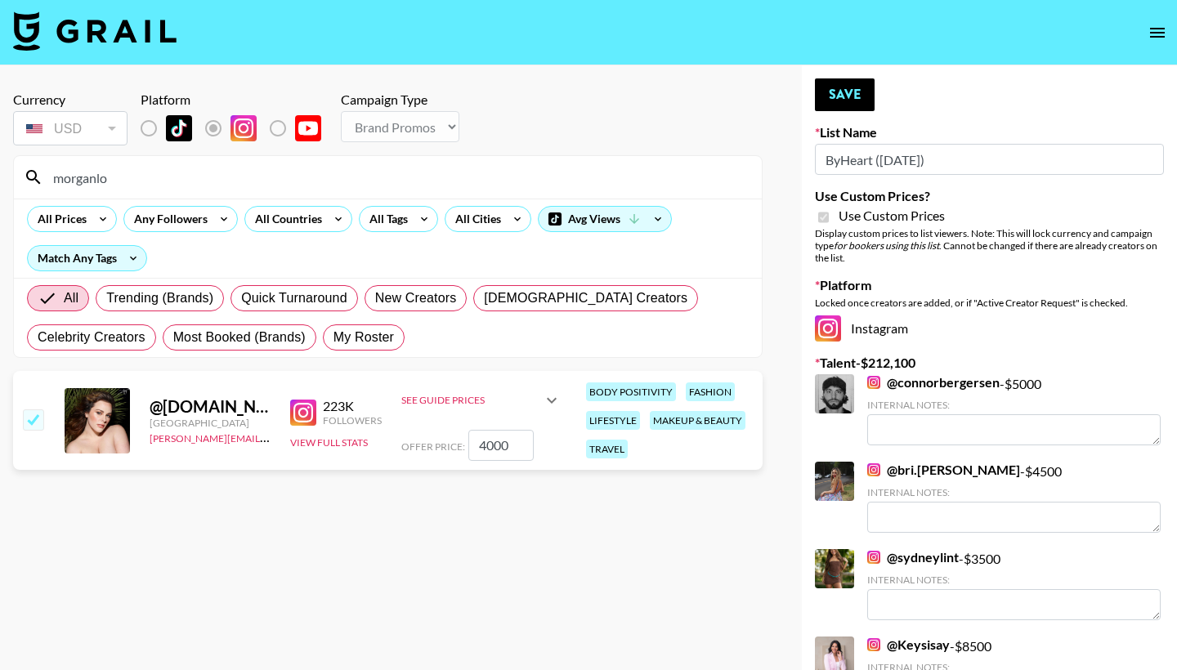
scroll to position [0, 0]
click at [489, 448] on input "4000" at bounding box center [500, 445] width 65 height 31
type input "4250"
click at [837, 94] on button "Save" at bounding box center [845, 94] width 60 height 33
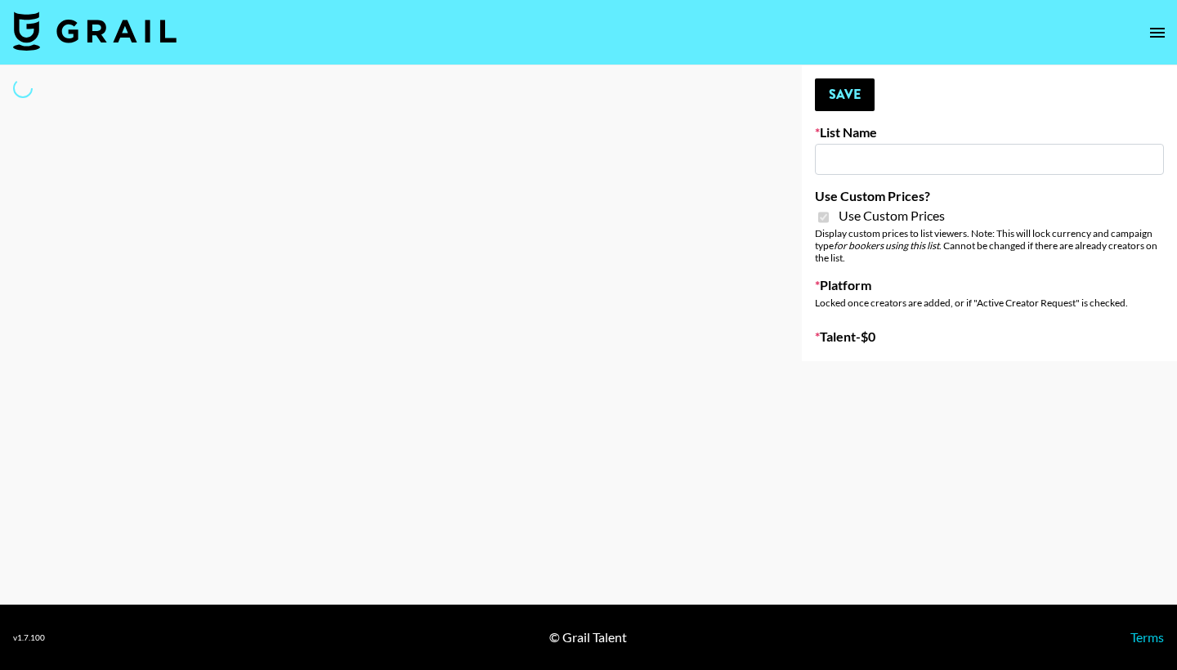
select select "Brand"
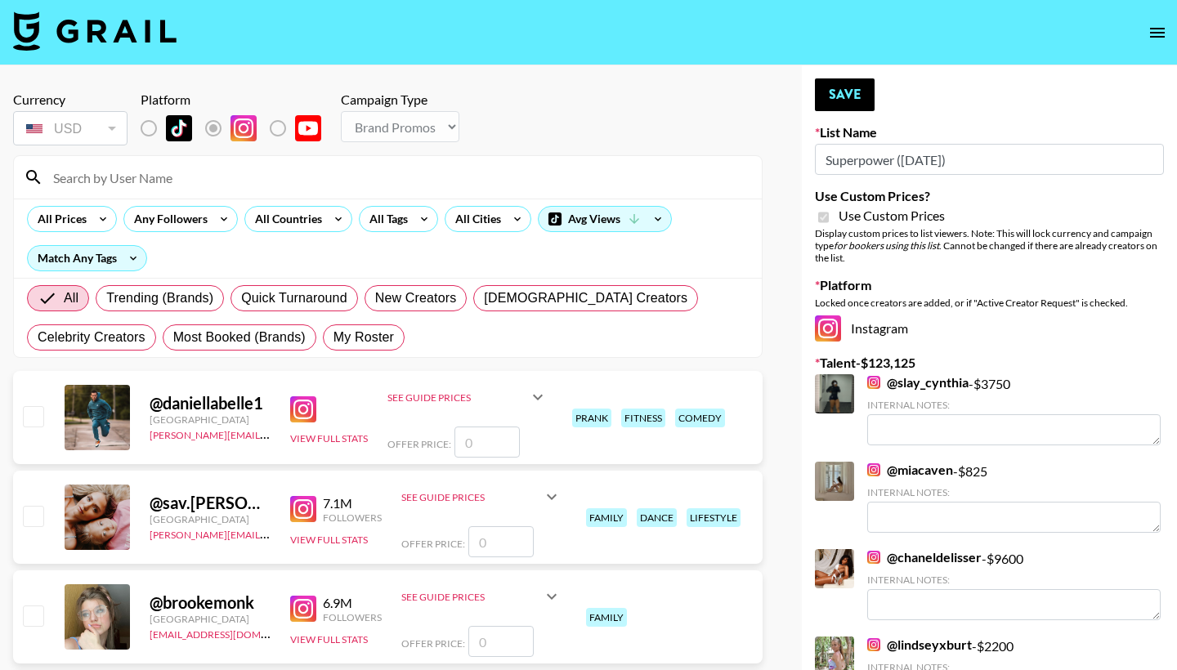
type input "Superpower ([DATE])"
checkbox input "true"
click at [393, 180] on input at bounding box center [397, 177] width 708 height 26
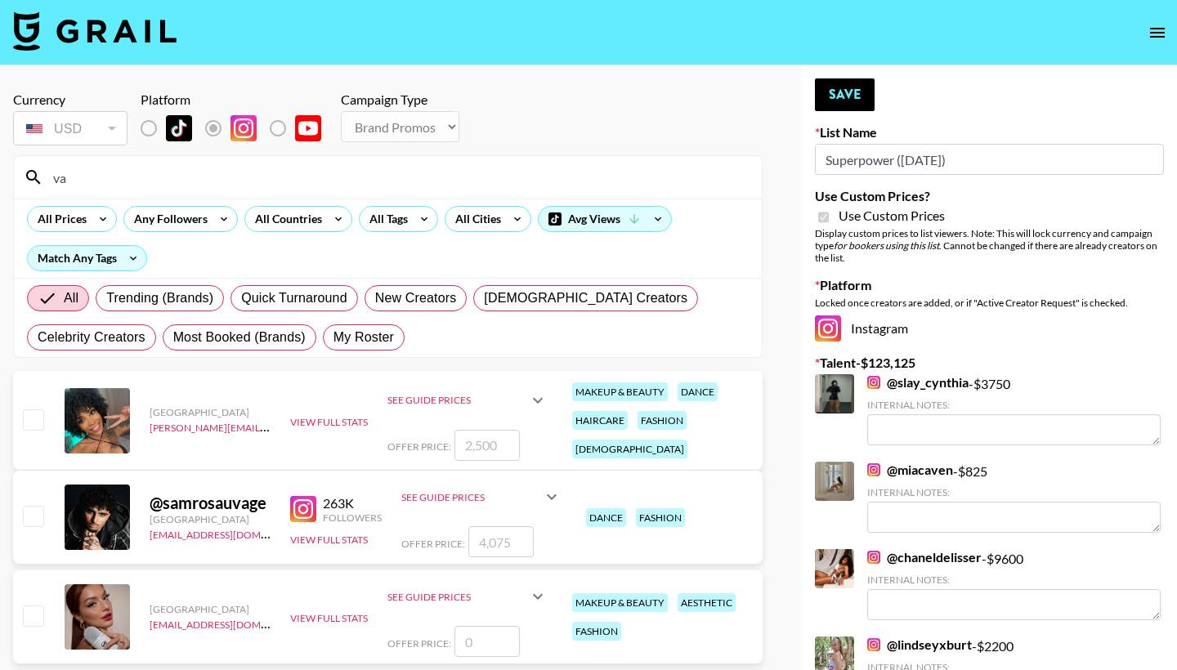
type input "v"
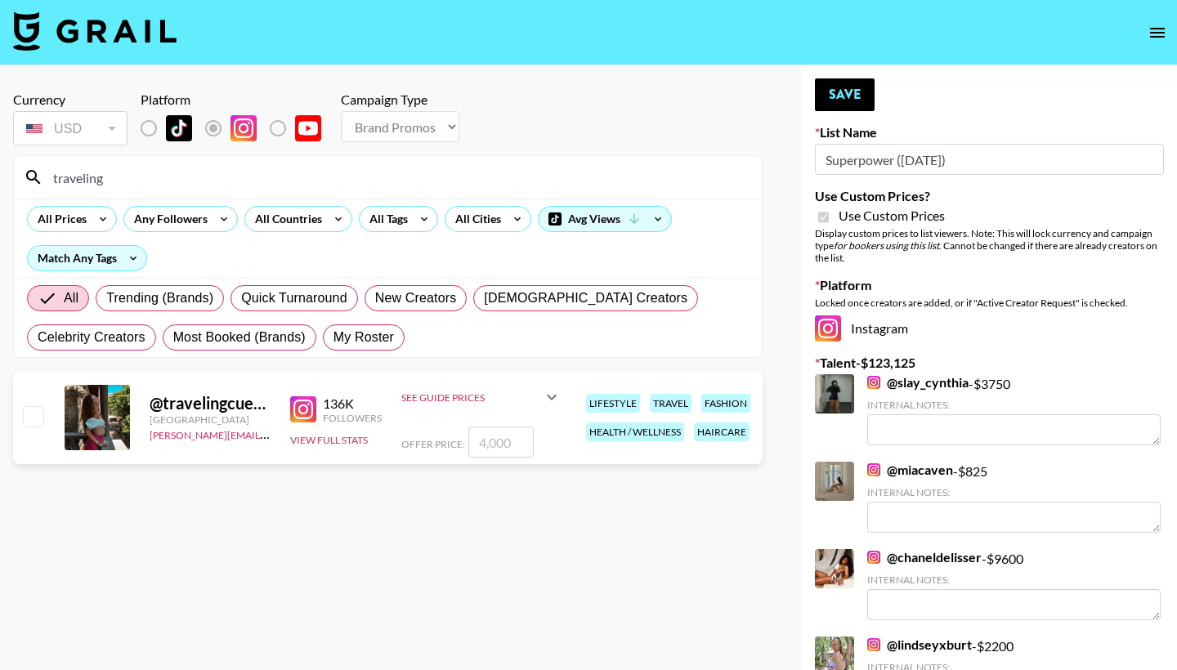
type input "traveling"
click at [48, 412] on div "@ travelingcuervo [GEOGRAPHIC_DATA] [PERSON_NAME][EMAIL_ADDRESS][PERSON_NAME][D…" at bounding box center [387, 417] width 749 height 93
click at [32, 413] on input "checkbox" at bounding box center [33, 416] width 20 height 20
checkbox input "true"
type input "4000"
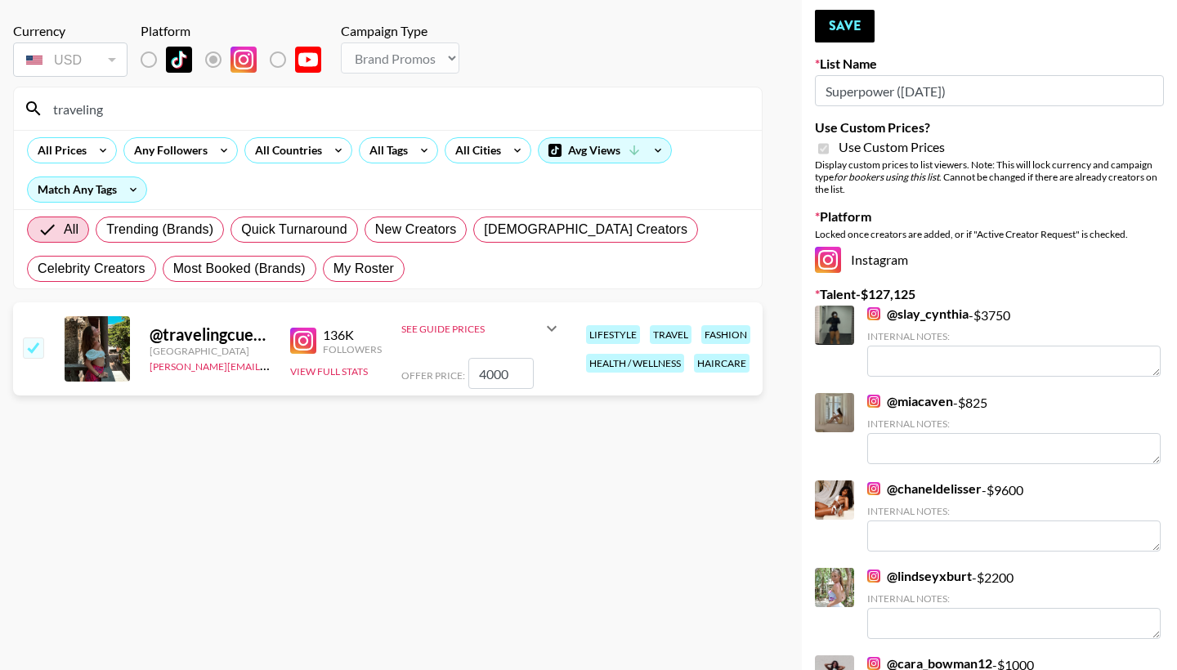
scroll to position [33, 0]
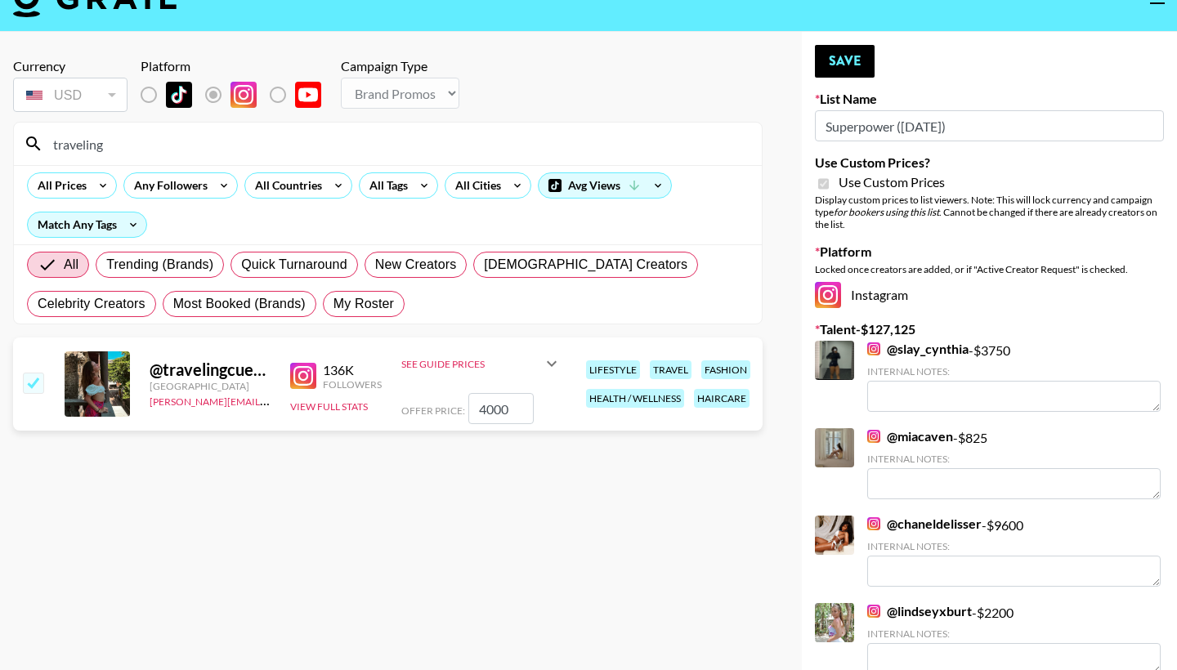
click at [480, 406] on input "4000" at bounding box center [500, 408] width 65 height 31
checkbox input "false"
checkbox input "true"
type input "3250"
click at [846, 60] on button "Save" at bounding box center [845, 61] width 60 height 33
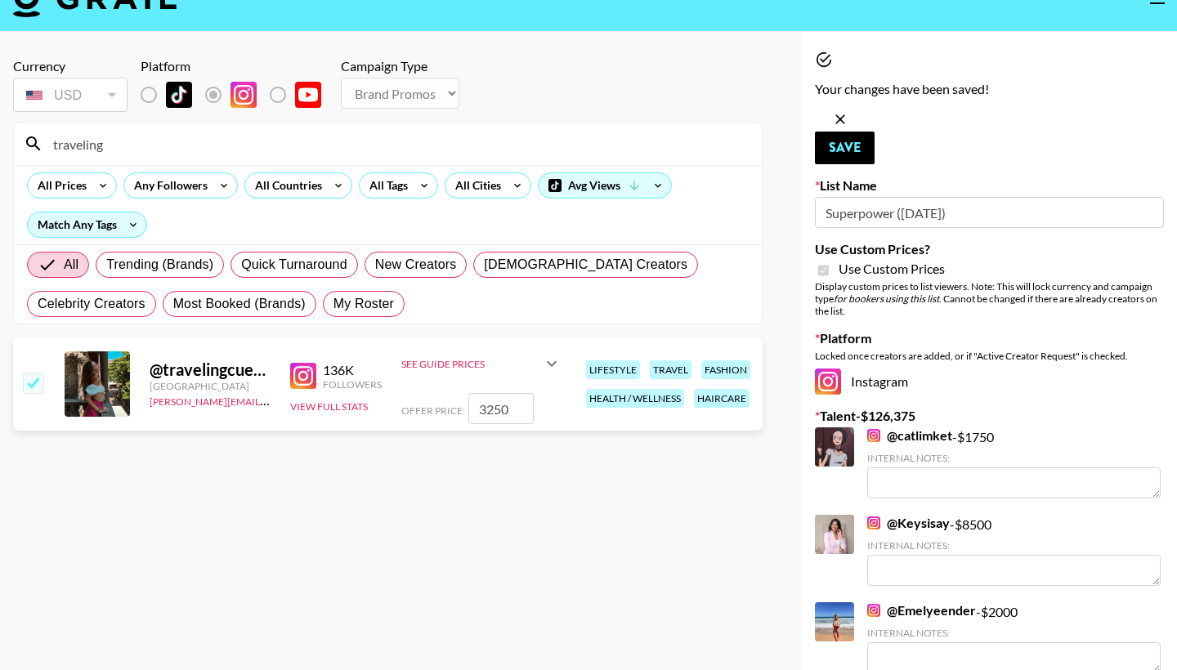
drag, startPoint x: 117, startPoint y: 140, endPoint x: 29, endPoint y: 135, distance: 88.4
click at [29, 135] on div "traveling" at bounding box center [388, 144] width 748 height 42
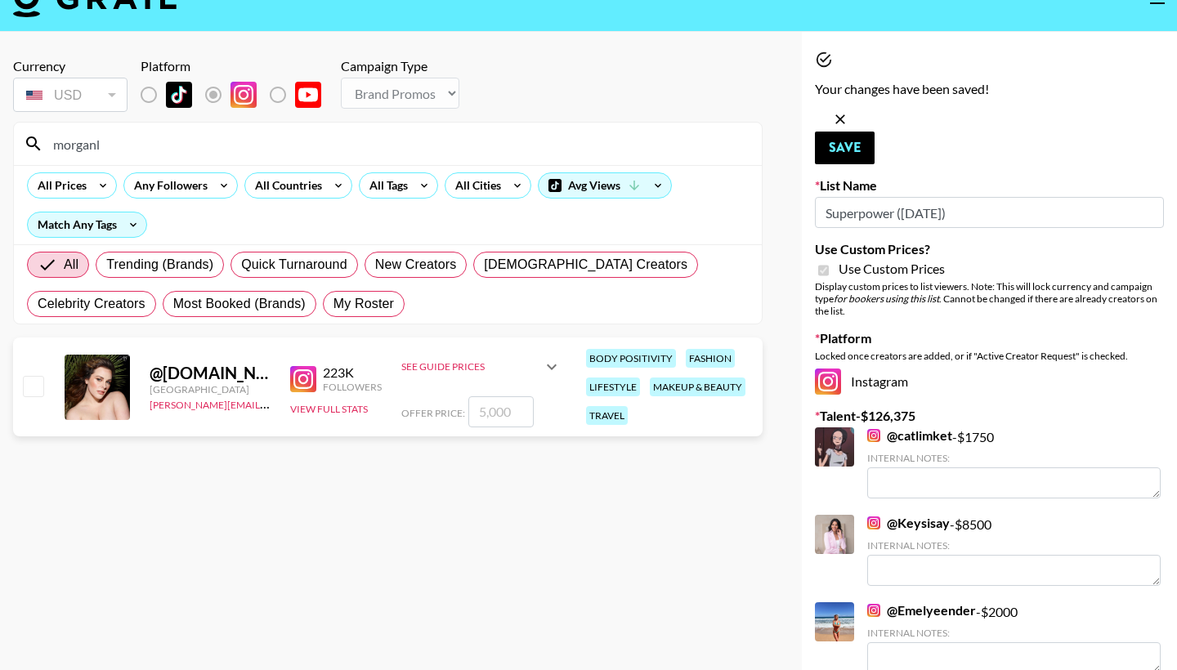
type input "[PERSON_NAME]"
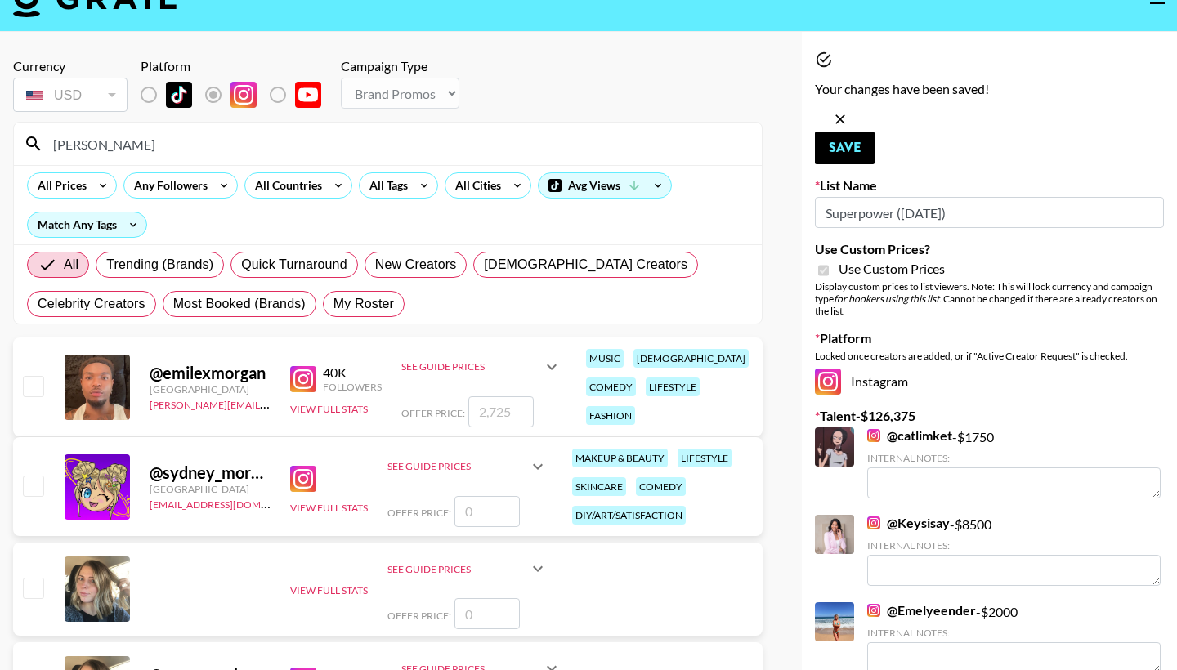
click at [32, 390] on input "checkbox" at bounding box center [33, 386] width 20 height 20
checkbox input "true"
type input "2725"
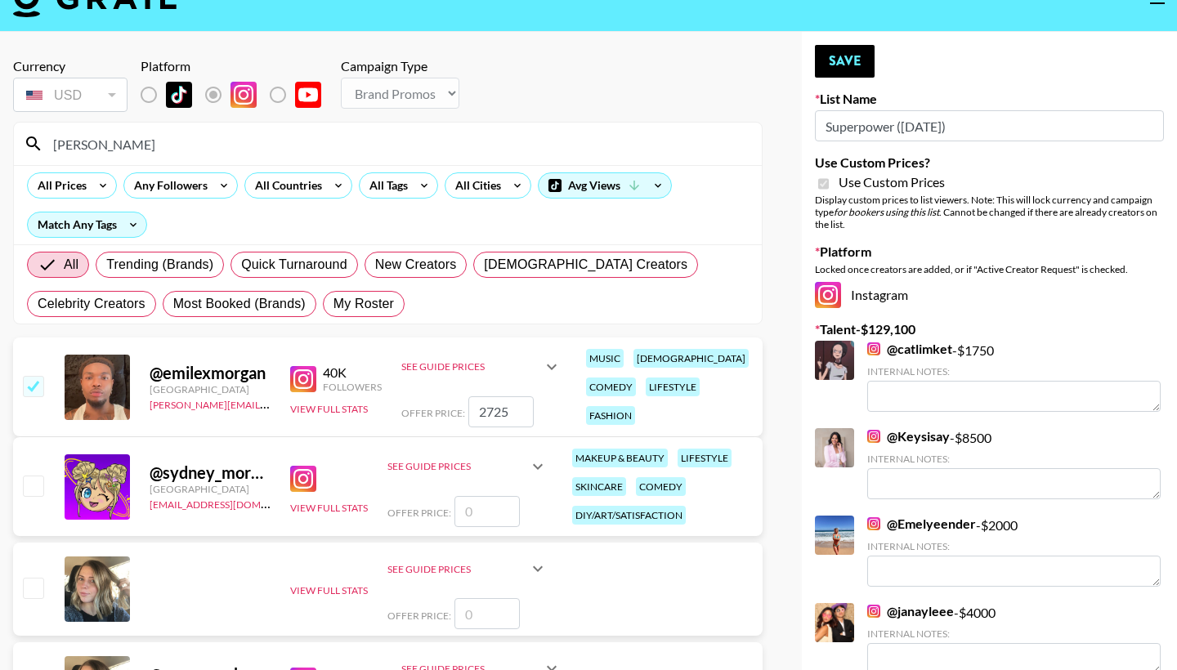
click at [31, 379] on input "checkbox" at bounding box center [33, 386] width 20 height 20
checkbox input "false"
click at [140, 144] on input "[PERSON_NAME]" at bounding box center [397, 144] width 708 height 26
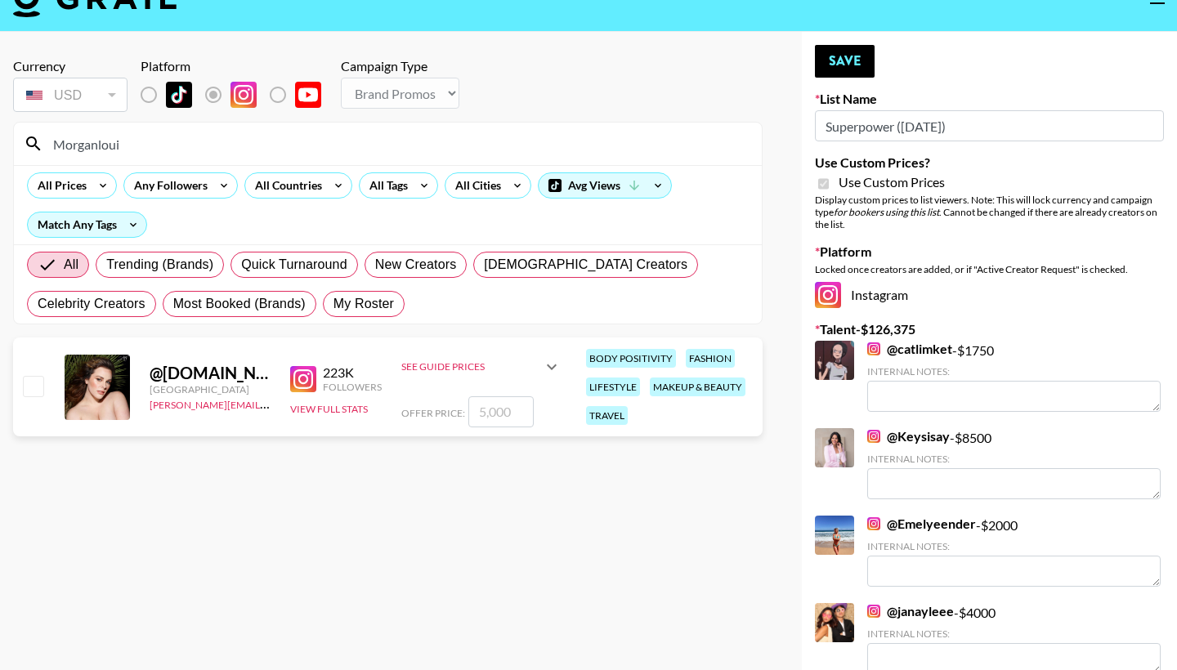
type input "Morganloui"
click at [30, 378] on input "checkbox" at bounding box center [33, 386] width 20 height 20
checkbox input "true"
type input "5000"
click at [479, 417] on input "5000" at bounding box center [500, 411] width 65 height 31
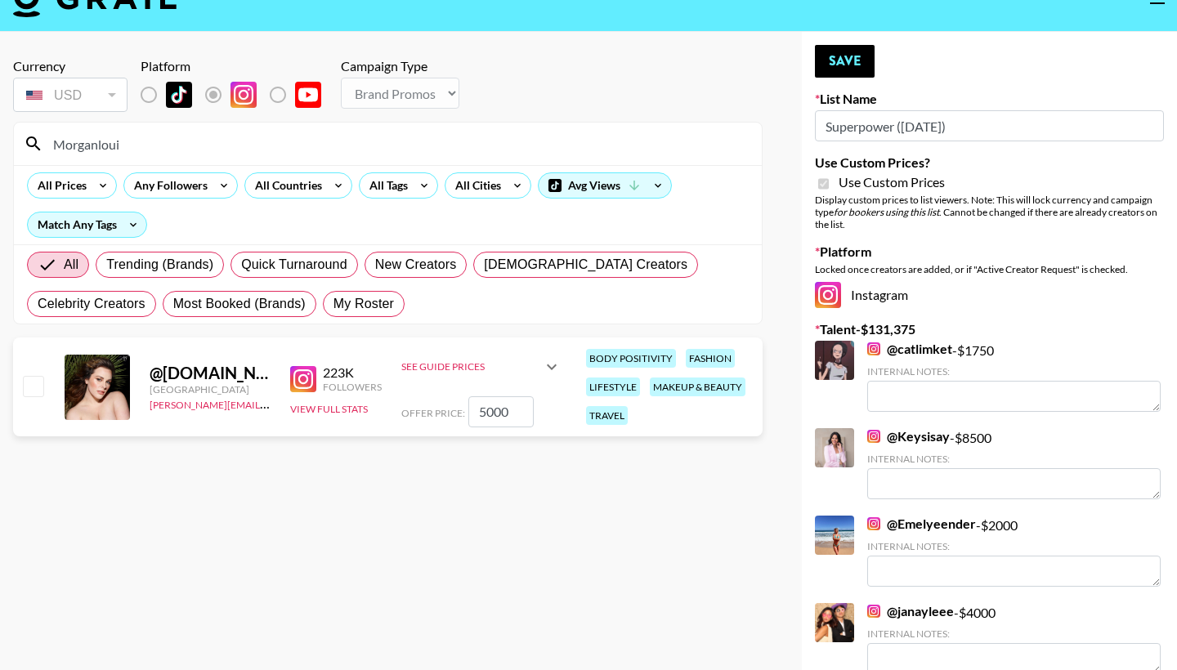
checkbox input "false"
checkbox input "true"
type input "4000"
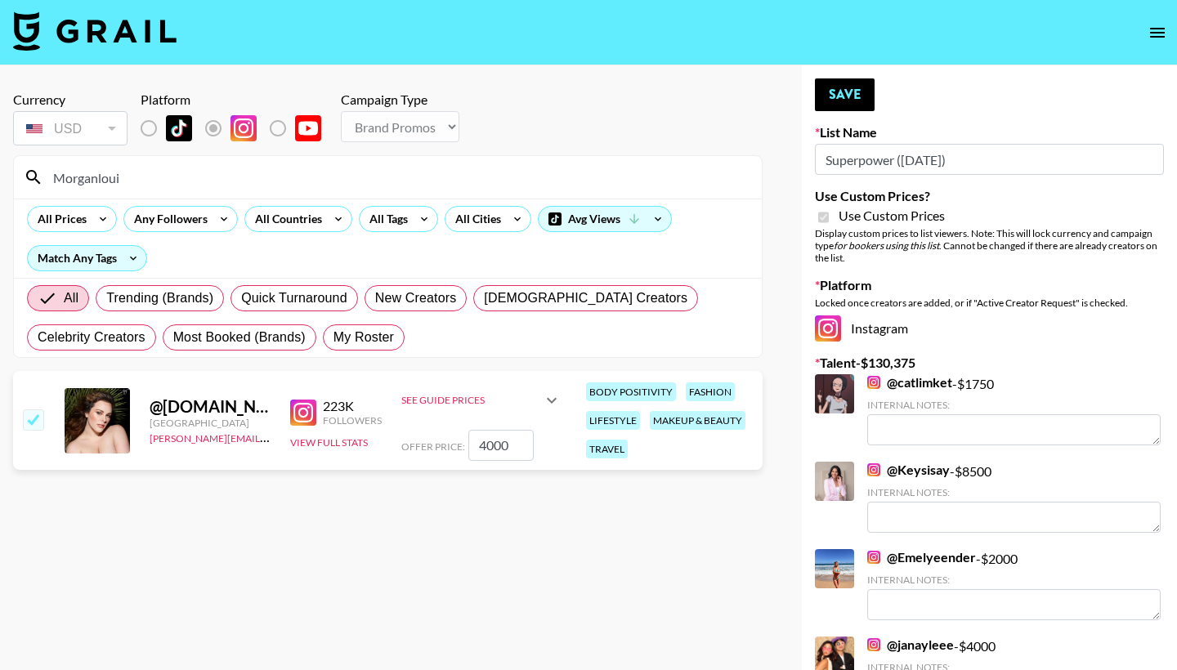
scroll to position [0, 0]
click at [482, 442] on input "4000" at bounding box center [500, 445] width 65 height 31
checkbox input "false"
checkbox input "true"
type input "5000"
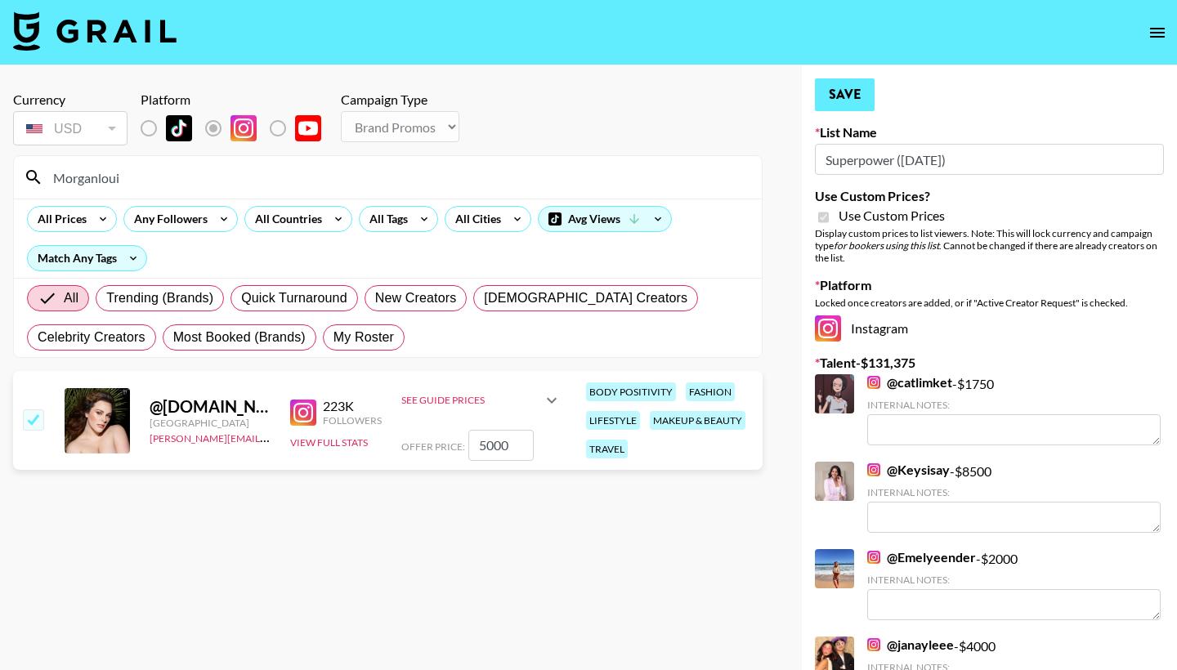
click at [829, 92] on button "Save" at bounding box center [845, 94] width 60 height 33
